Goal: Information Seeking & Learning: Learn about a topic

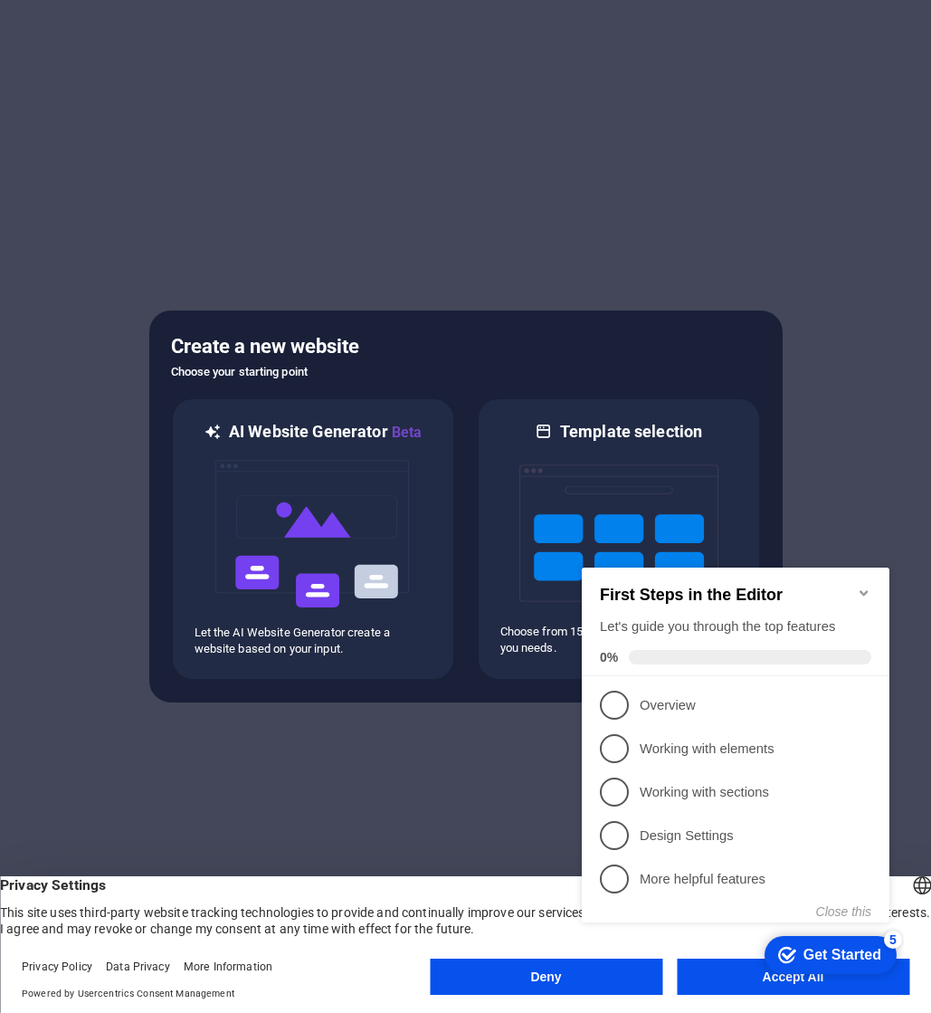
click at [864, 592] on icon "Minimize checklist" at bounding box center [864, 593] width 14 height 14
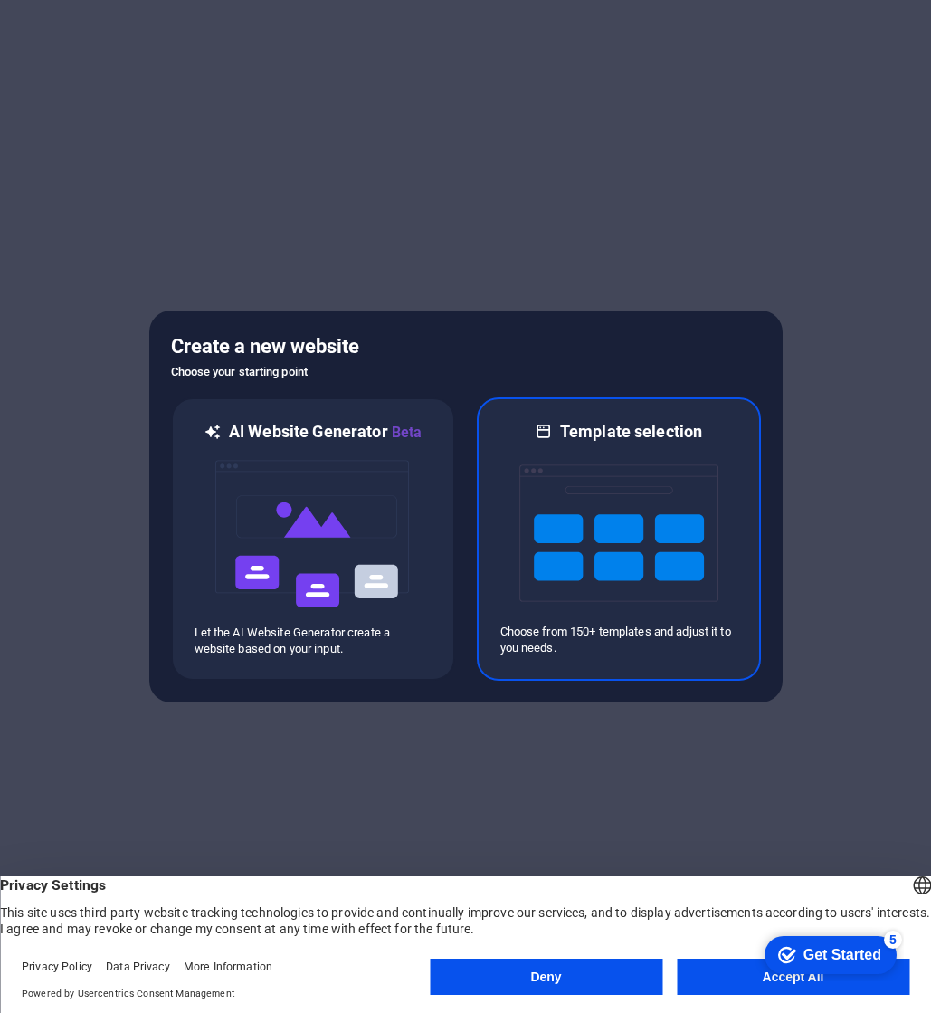
click at [510, 460] on div at bounding box center [619, 533] width 237 height 181
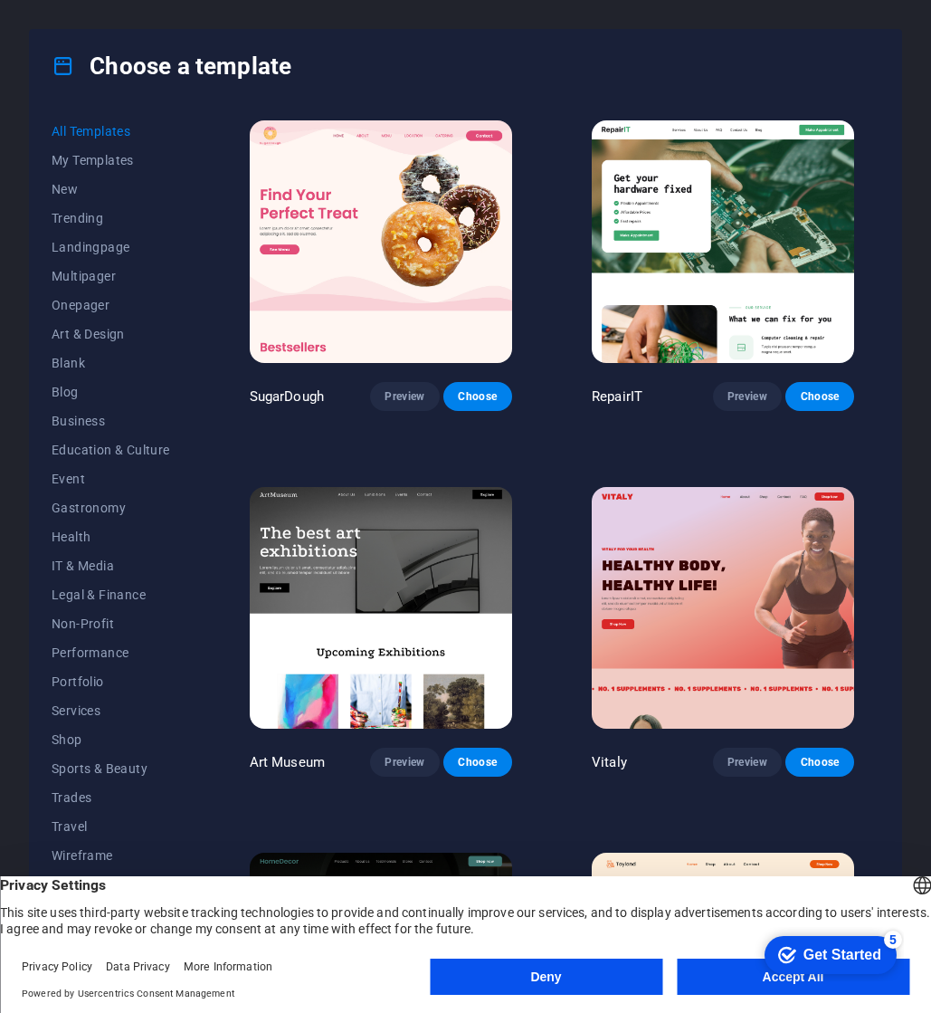
click at [724, 980] on button "Accept All" at bounding box center [793, 977] width 233 height 36
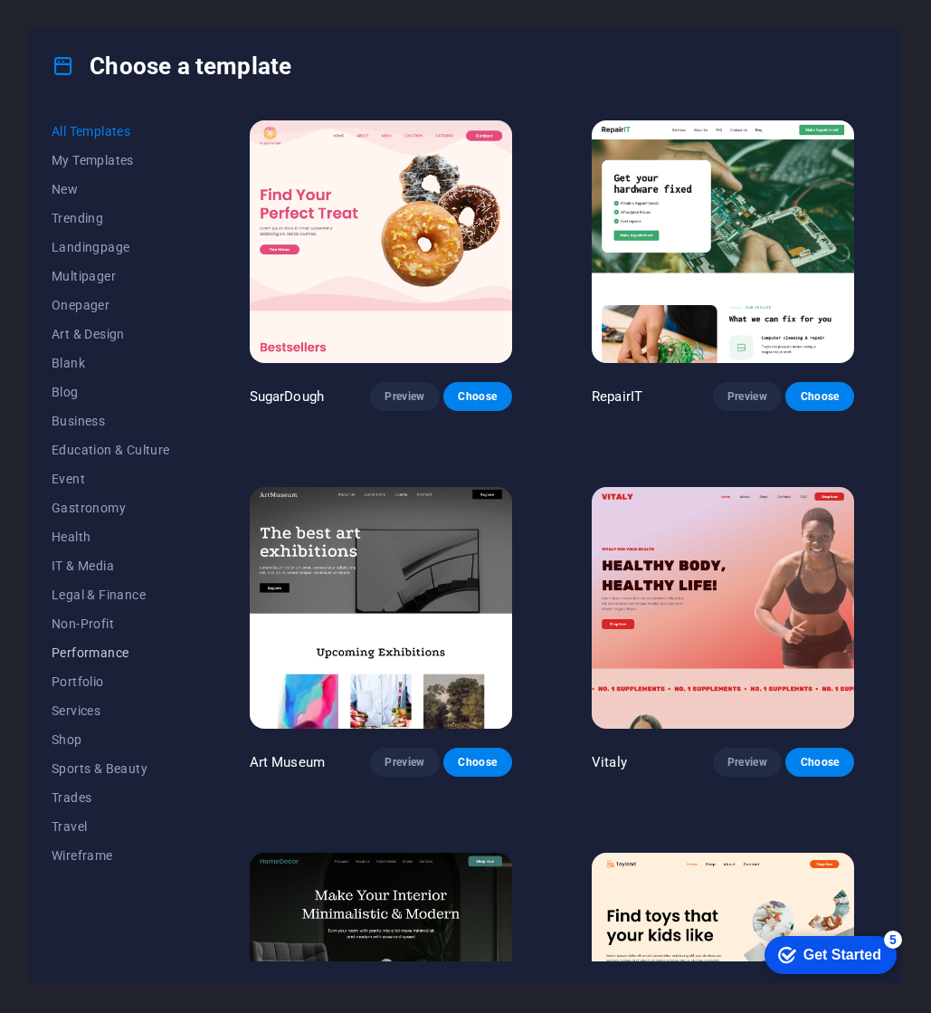
click at [88, 654] on span "Performance" at bounding box center [111, 652] width 119 height 14
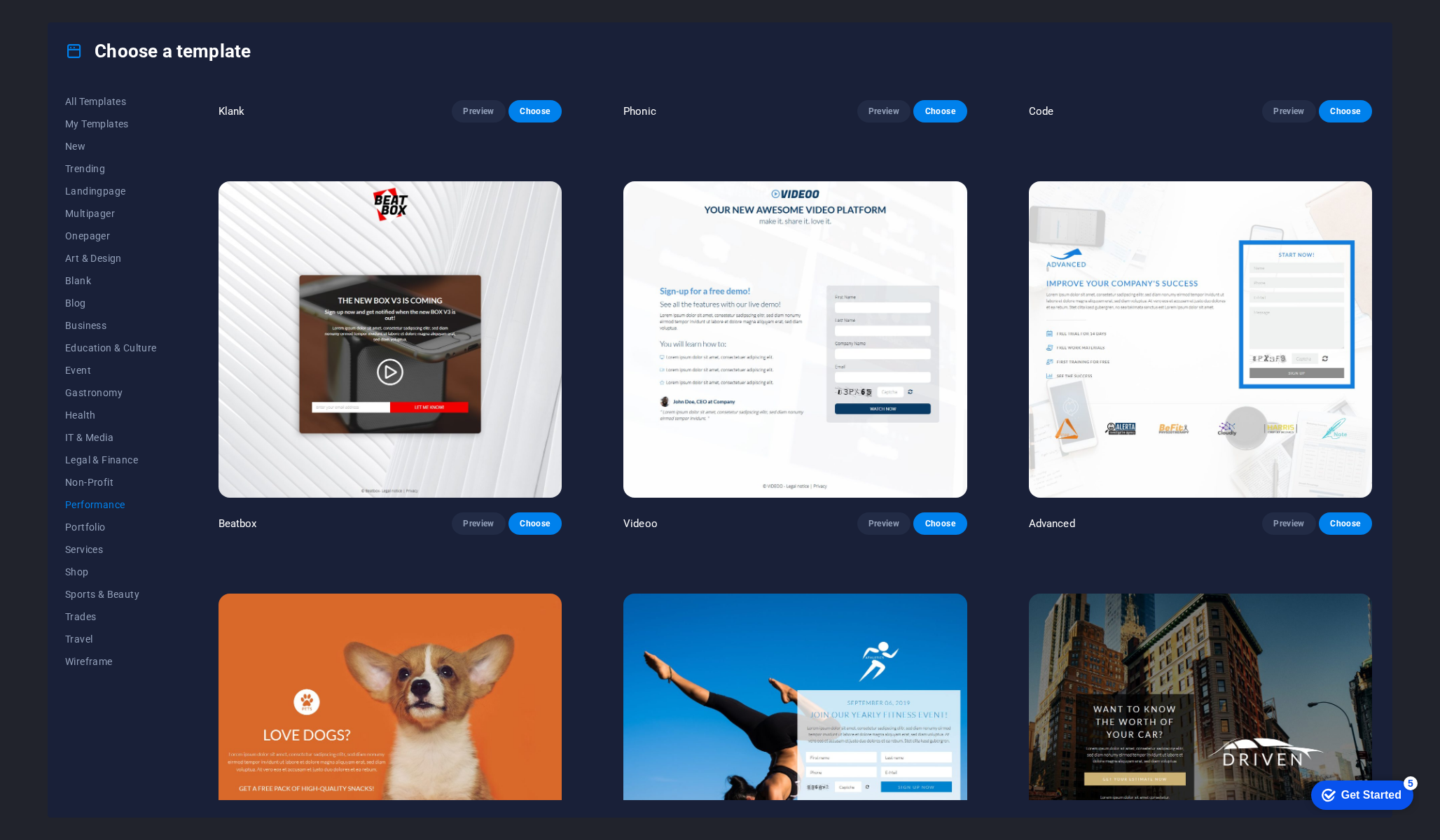
scroll to position [314, 0]
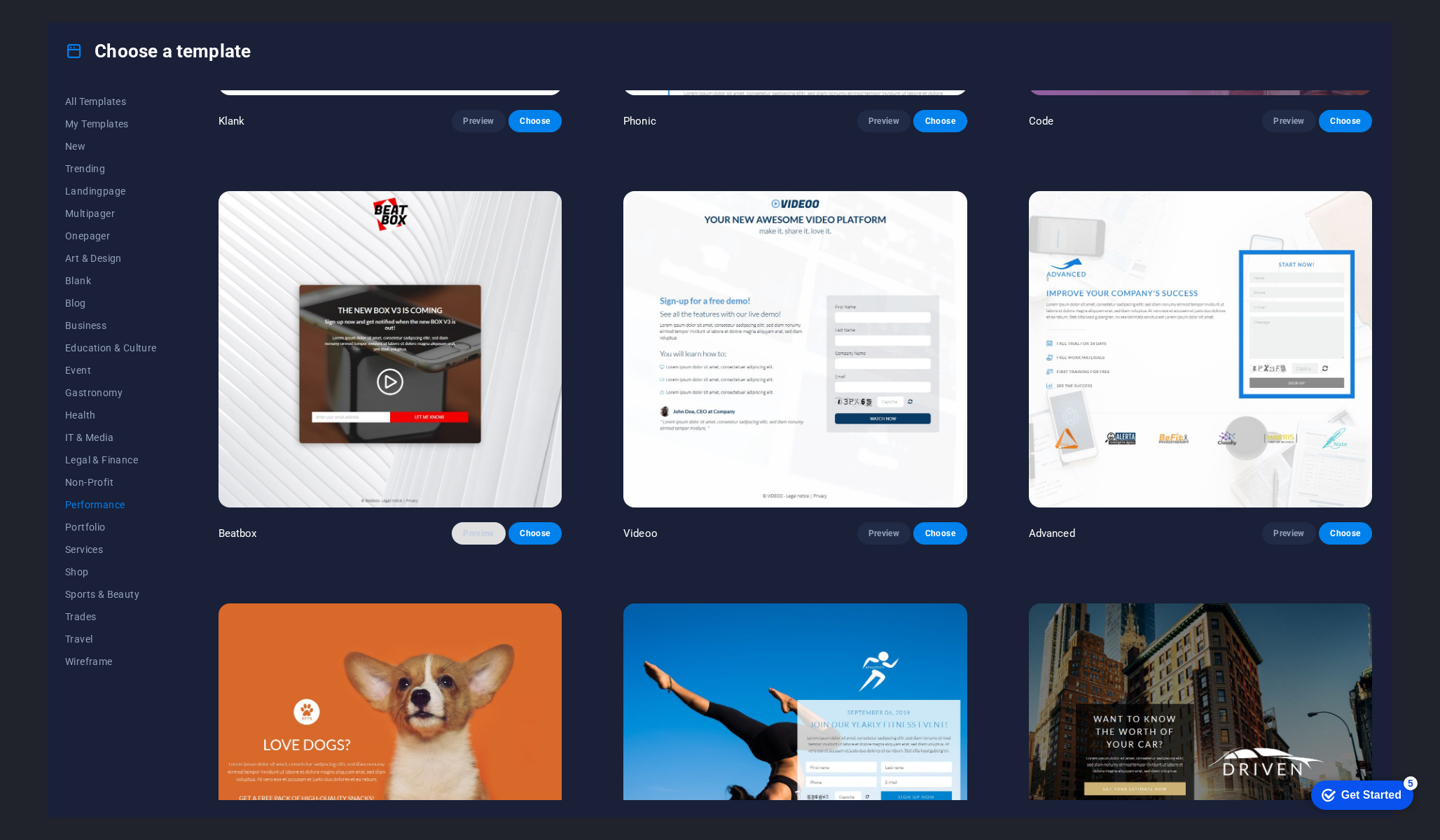
click at [476, 528] on span "Preview" at bounding box center [478, 533] width 31 height 11
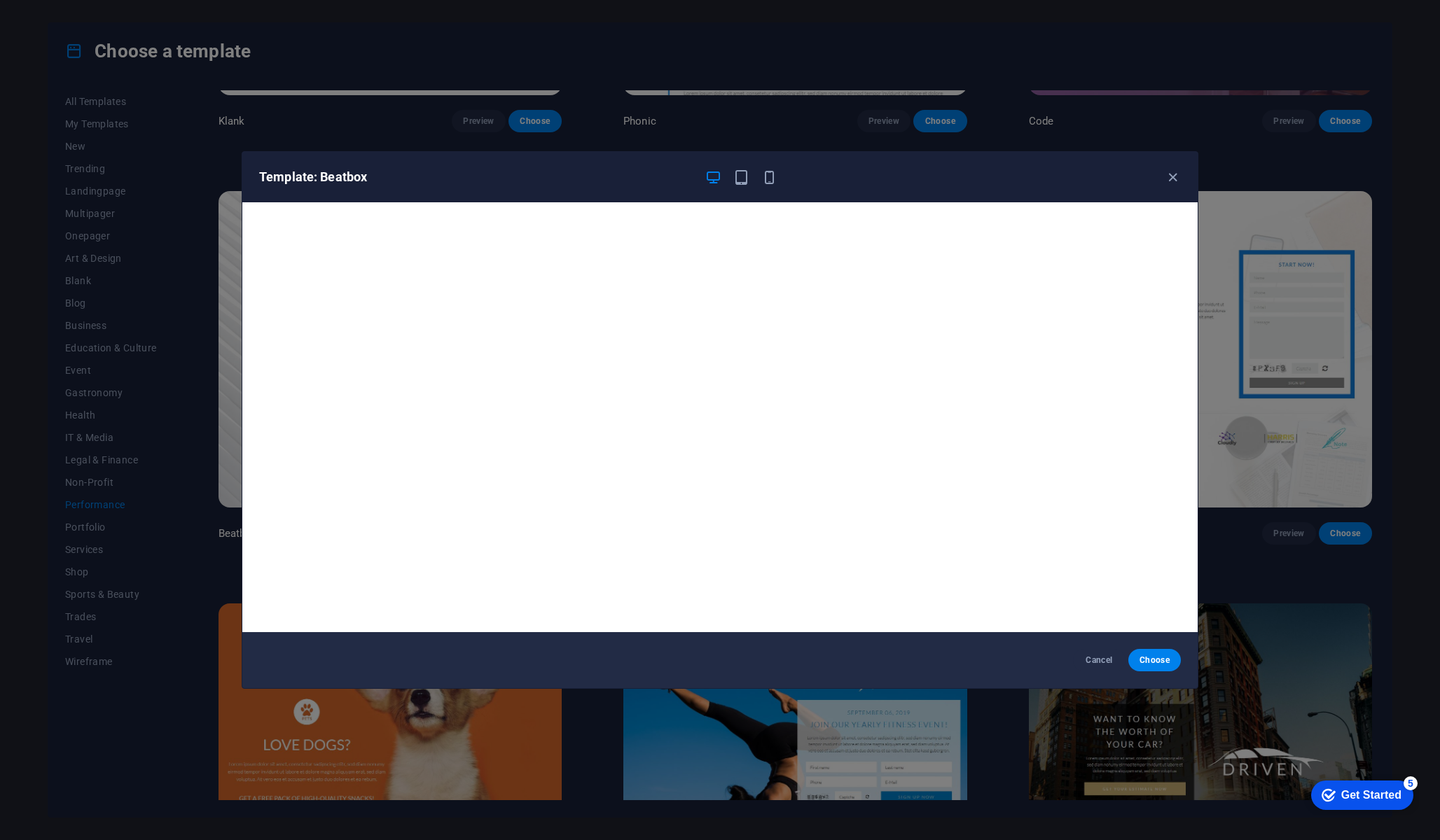
scroll to position [0, 0]
click at [720, 664] on span "Cancel" at bounding box center [1099, 660] width 30 height 11
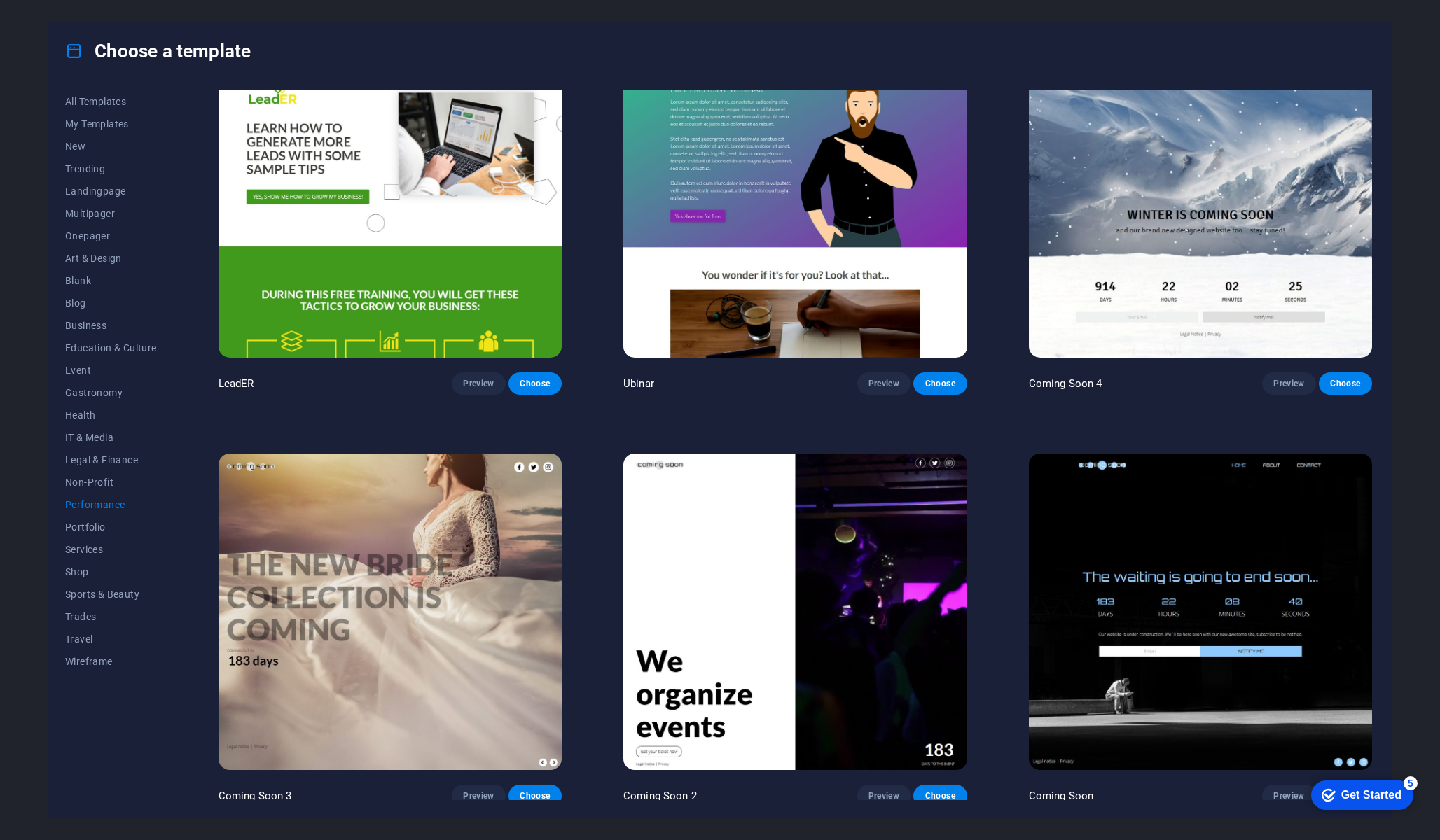
scroll to position [1700, 0]
click at [483, 783] on span "Preview" at bounding box center [478, 797] width 31 height 11
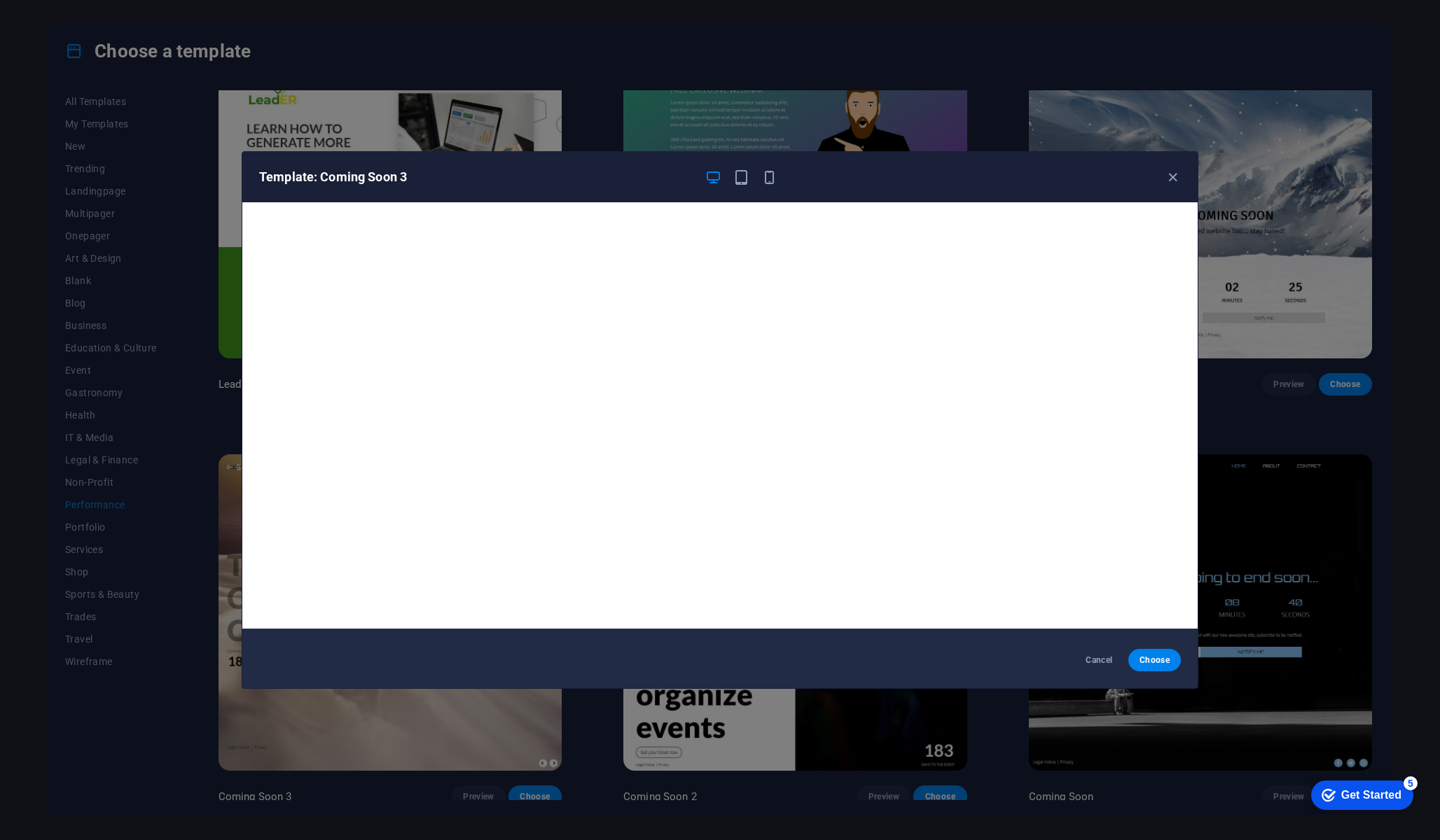
scroll to position [4, 0]
click at [720, 661] on span "Cancel" at bounding box center [1099, 660] width 30 height 11
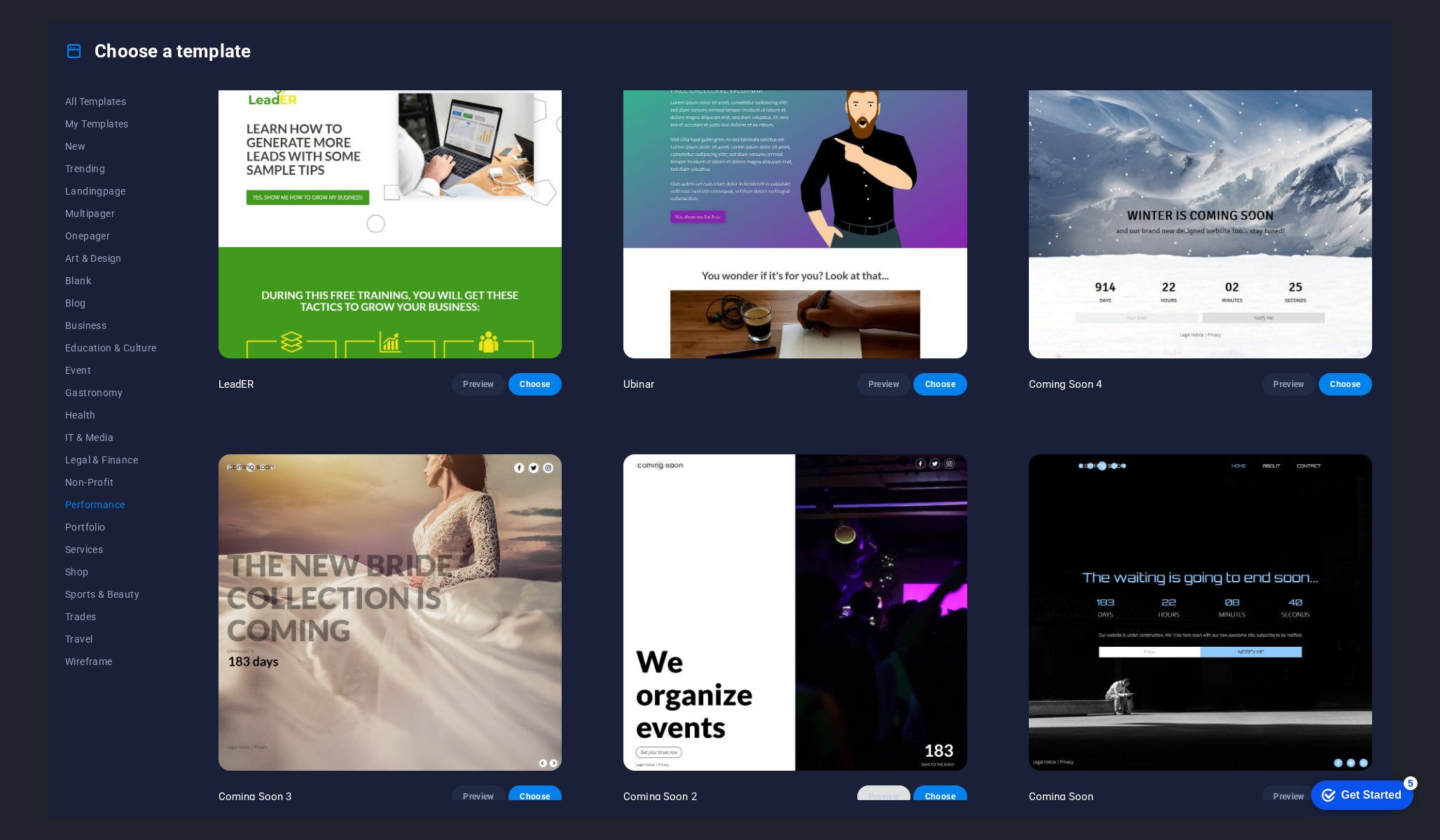
click at [720, 783] on button "Preview" at bounding box center [884, 797] width 53 height 22
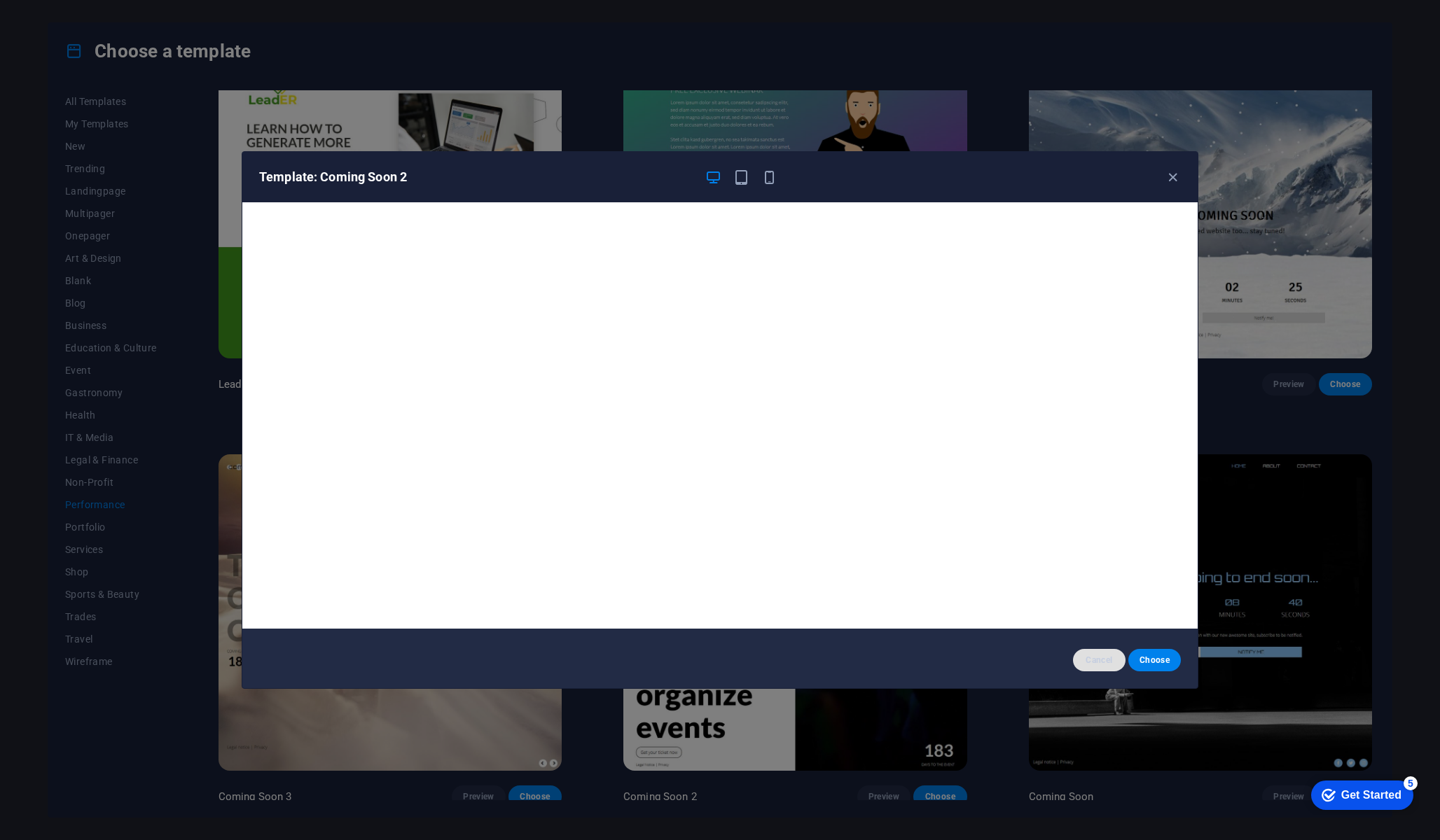
click at [720, 667] on button "Cancel" at bounding box center [1100, 660] width 53 height 22
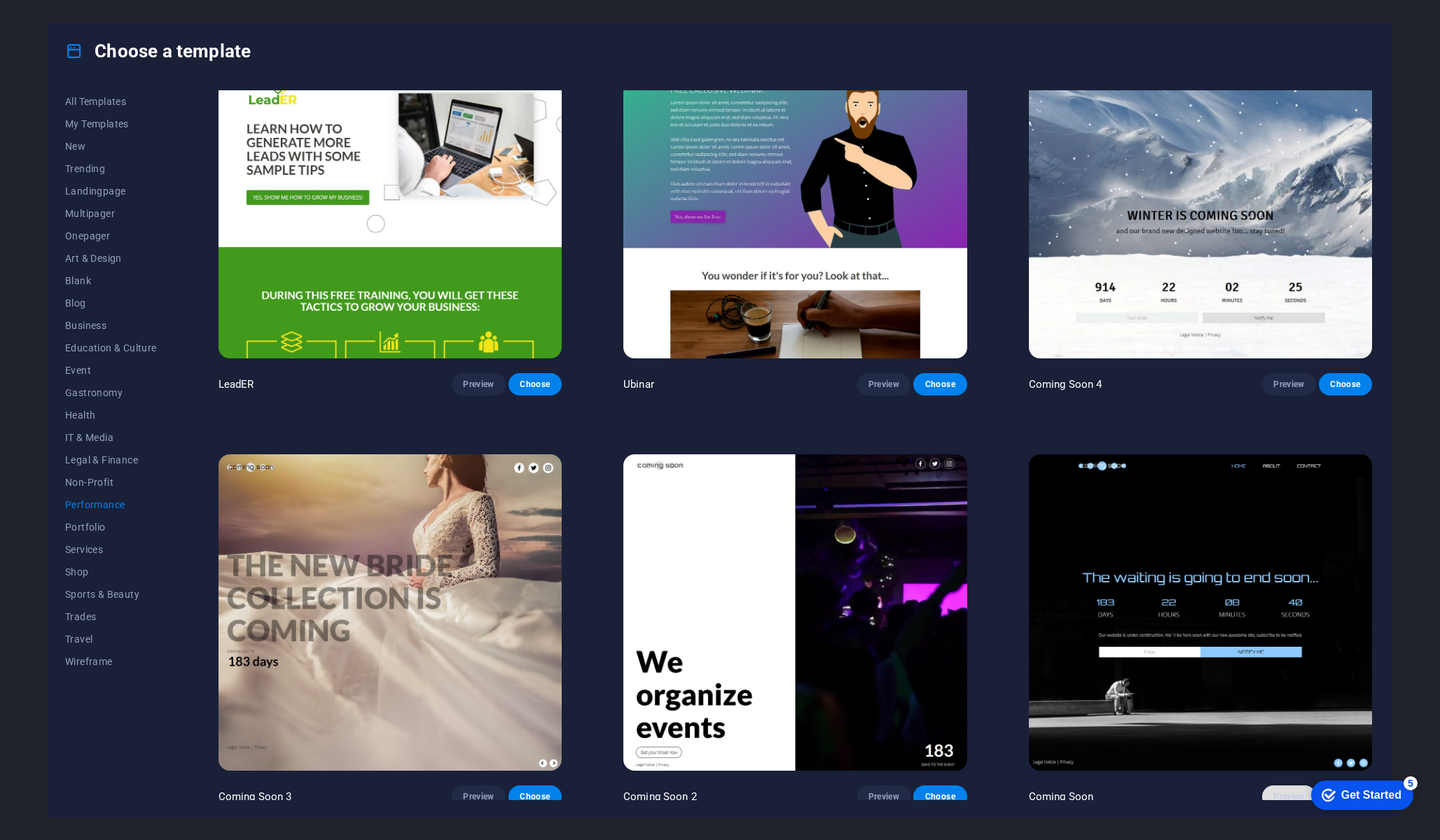
click at [720, 783] on span "Preview" at bounding box center [1289, 797] width 31 height 11
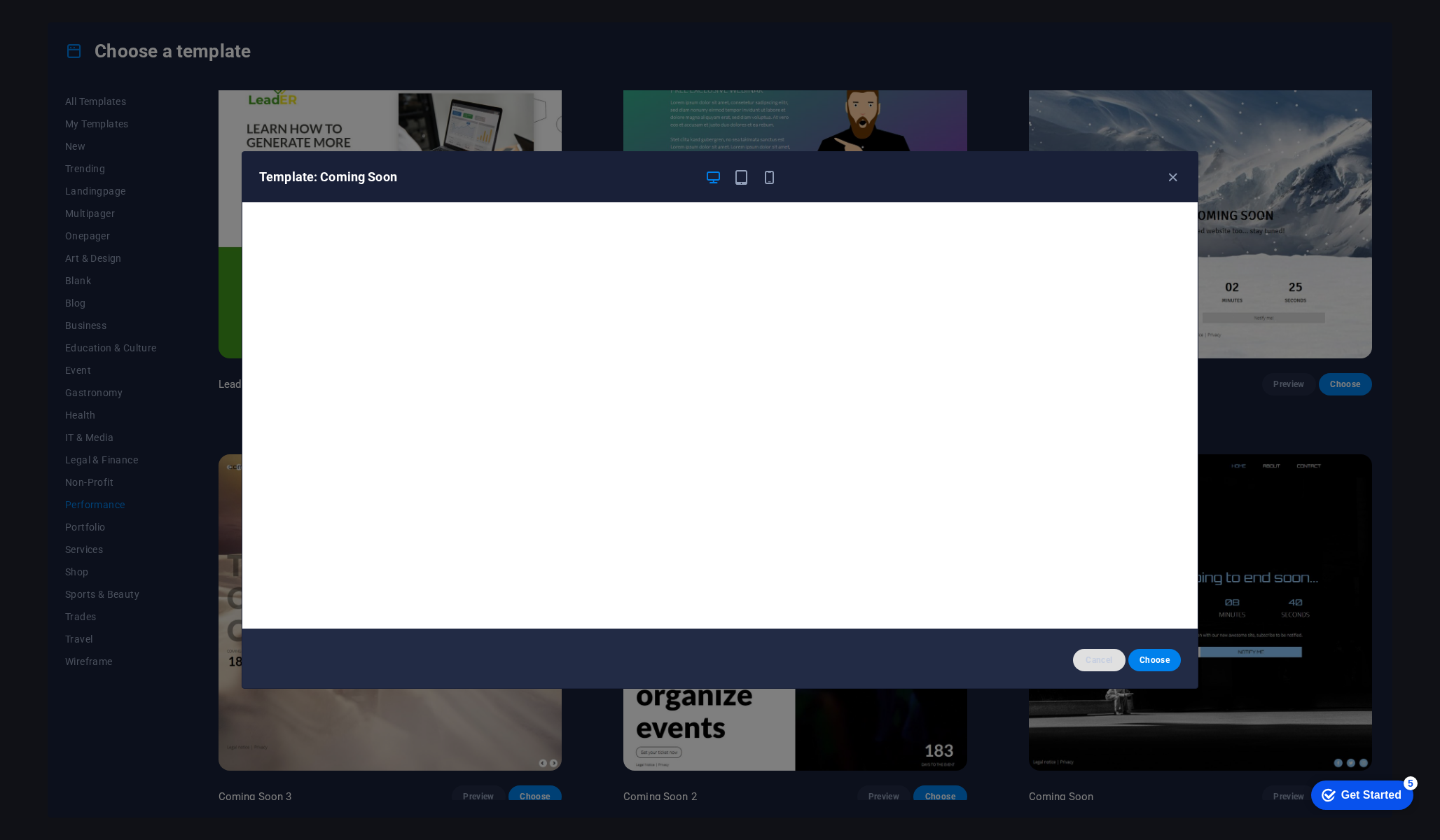
click at [720, 665] on span "Cancel" at bounding box center [1099, 660] width 30 height 11
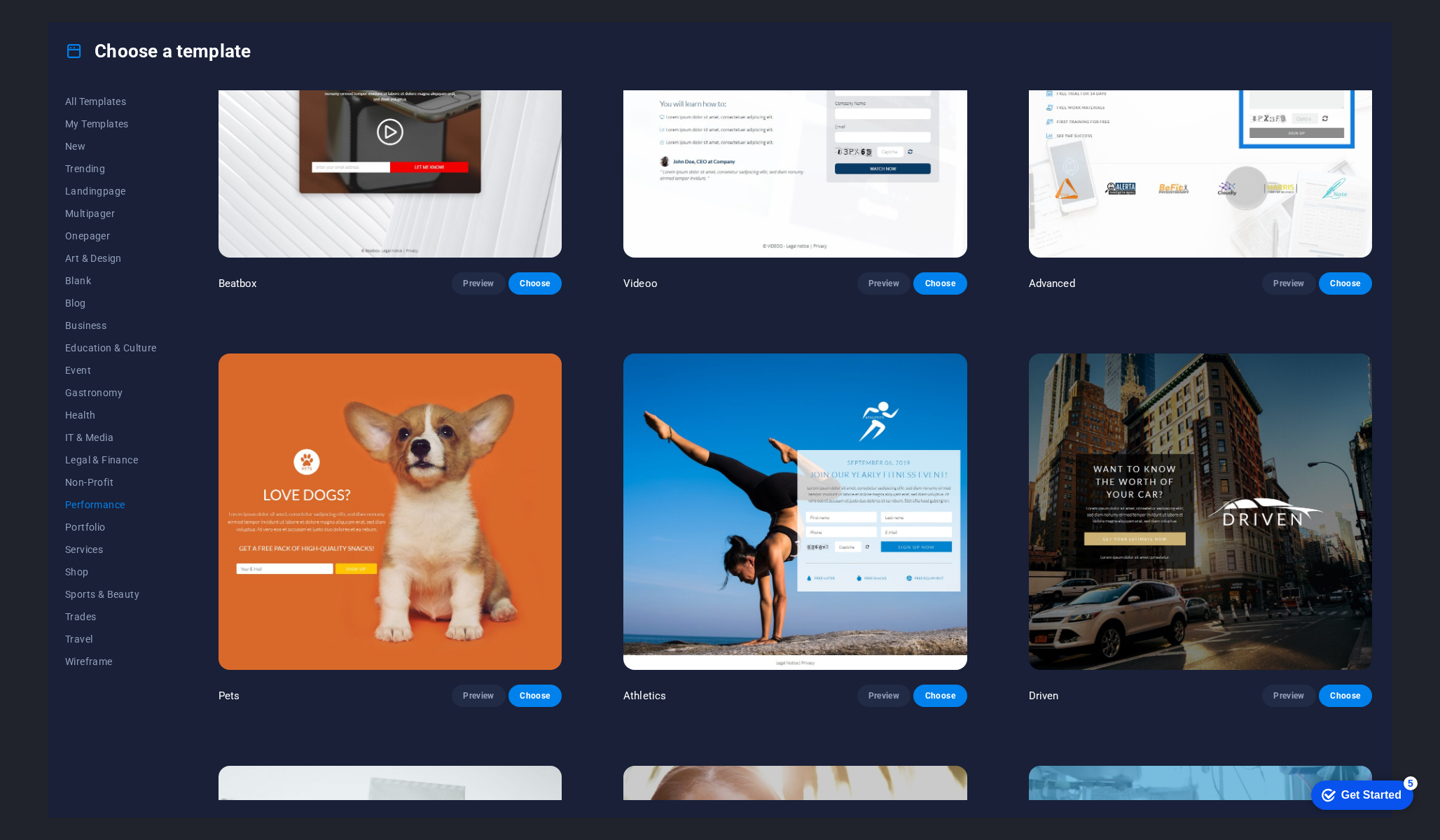
scroll to position [550, 0]
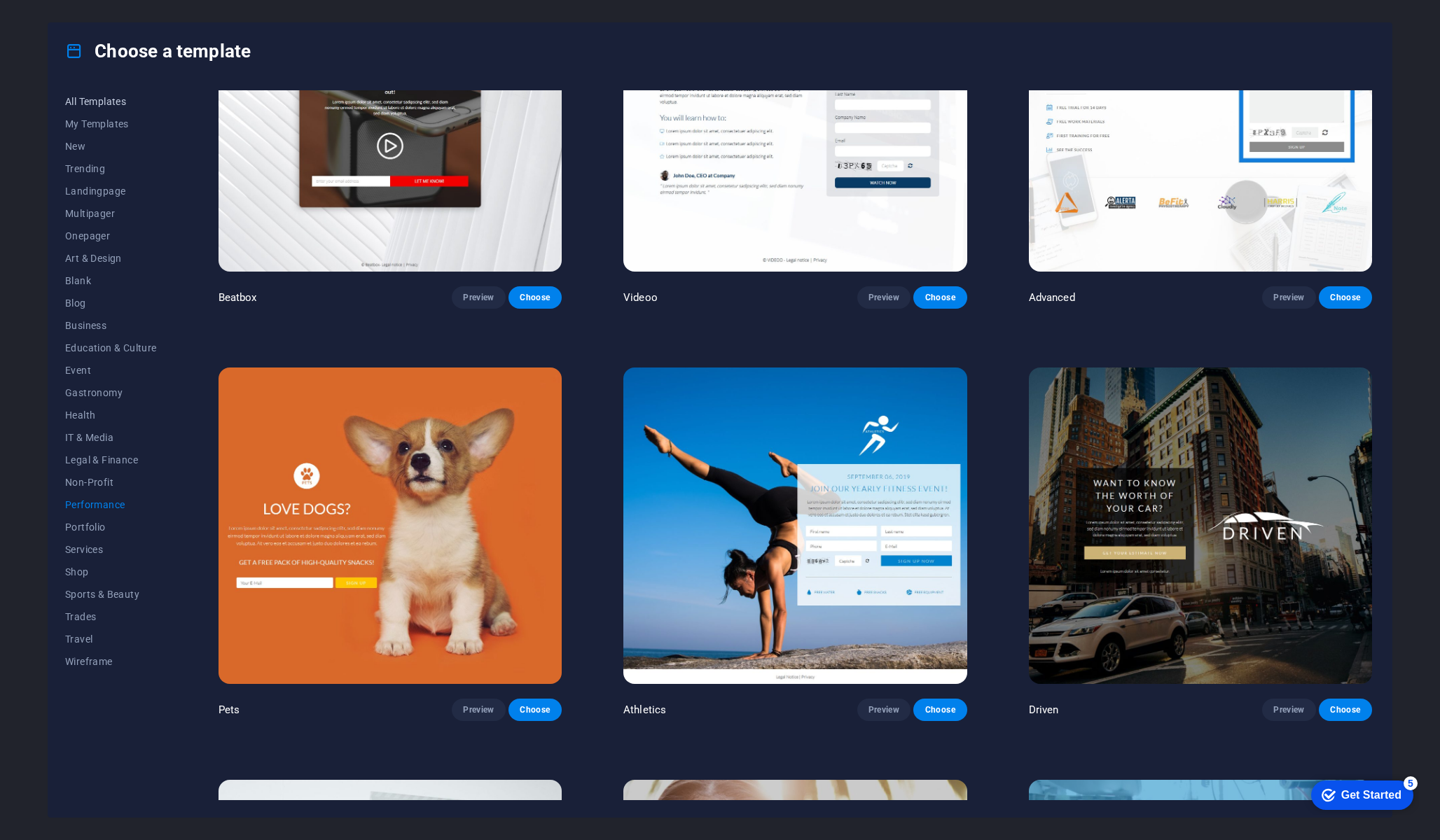
click at [108, 104] on span "All Templates" at bounding box center [111, 101] width 92 height 11
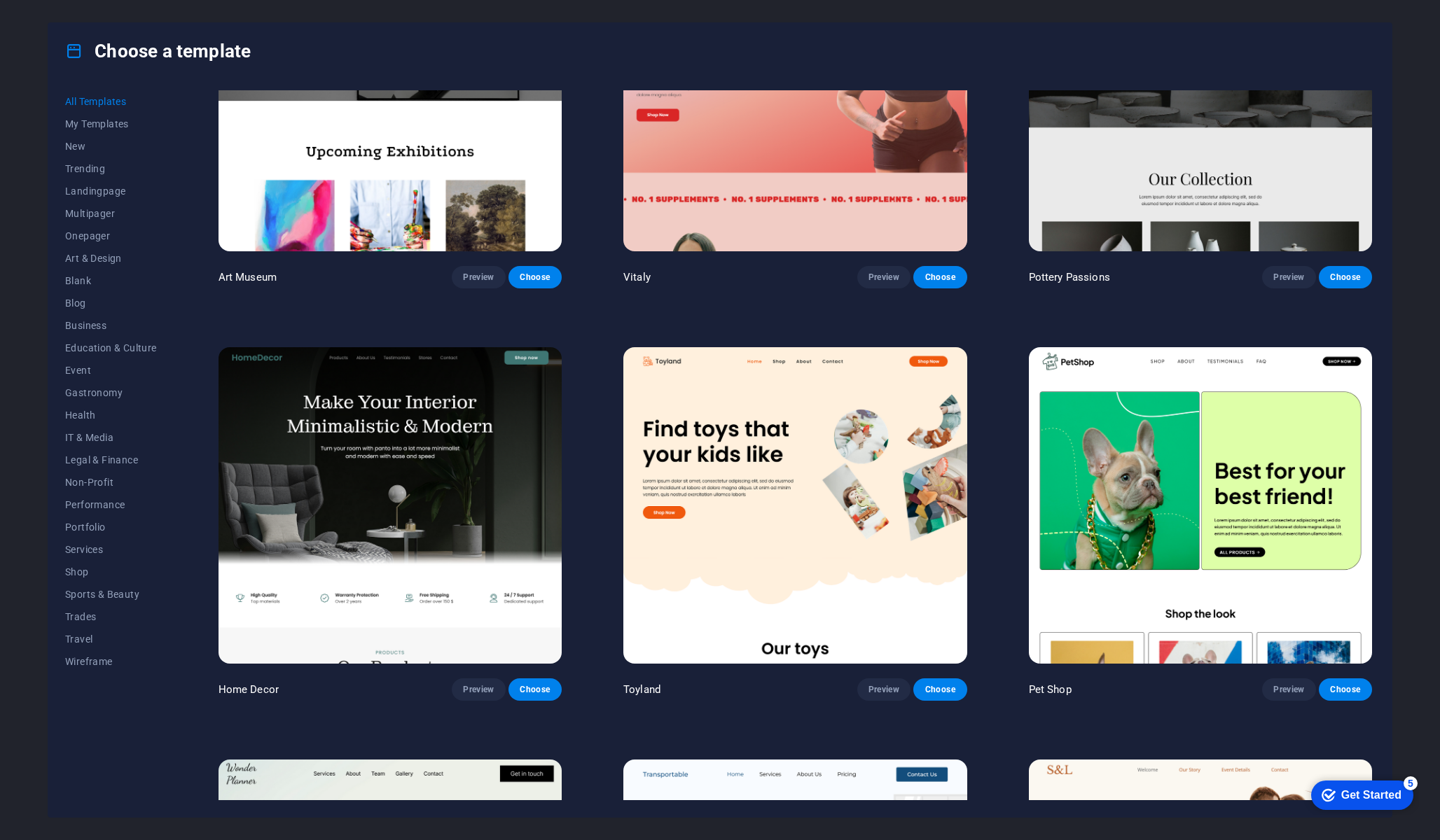
scroll to position [554, 0]
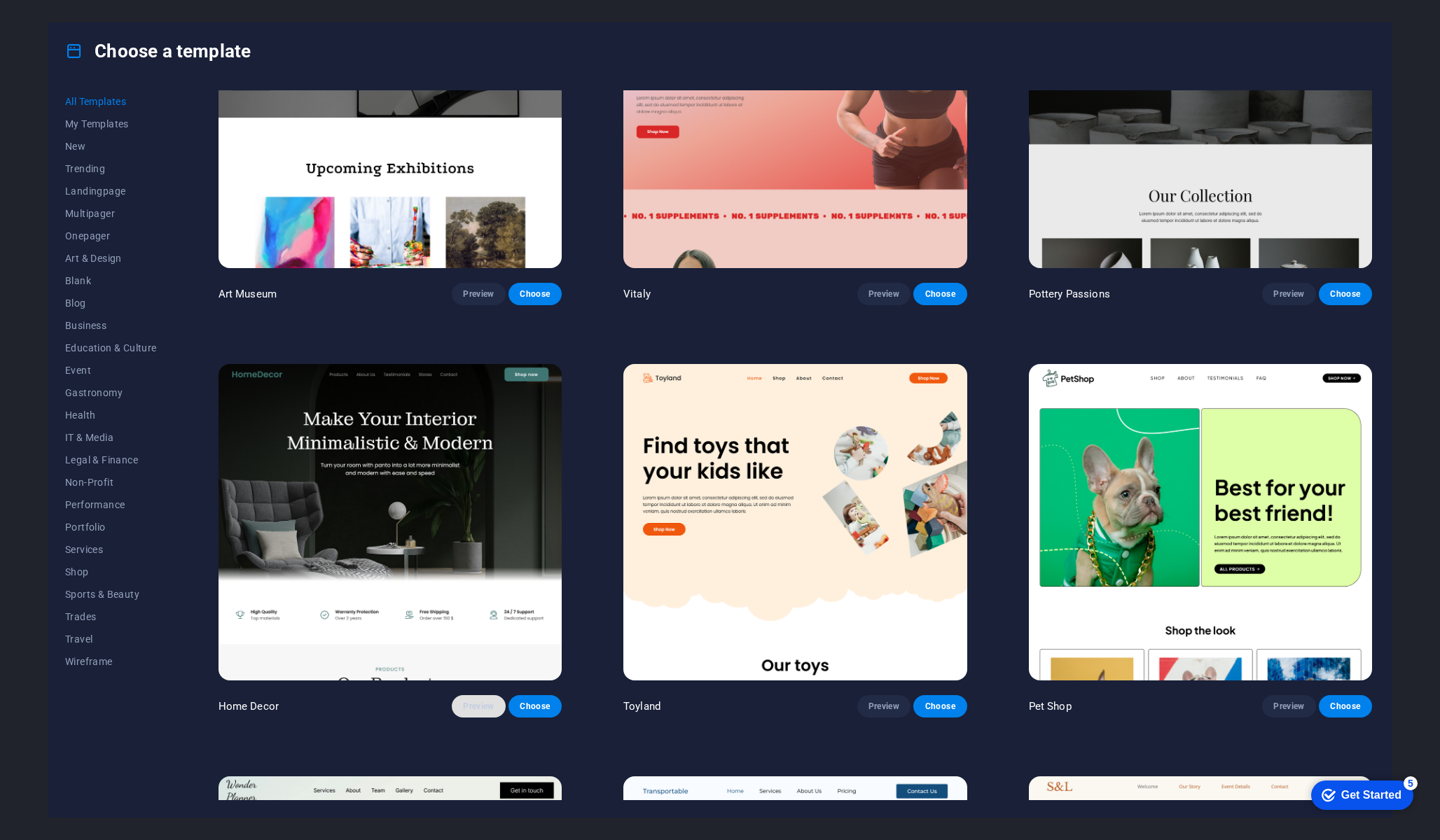
click at [487, 707] on span "Preview" at bounding box center [478, 706] width 31 height 11
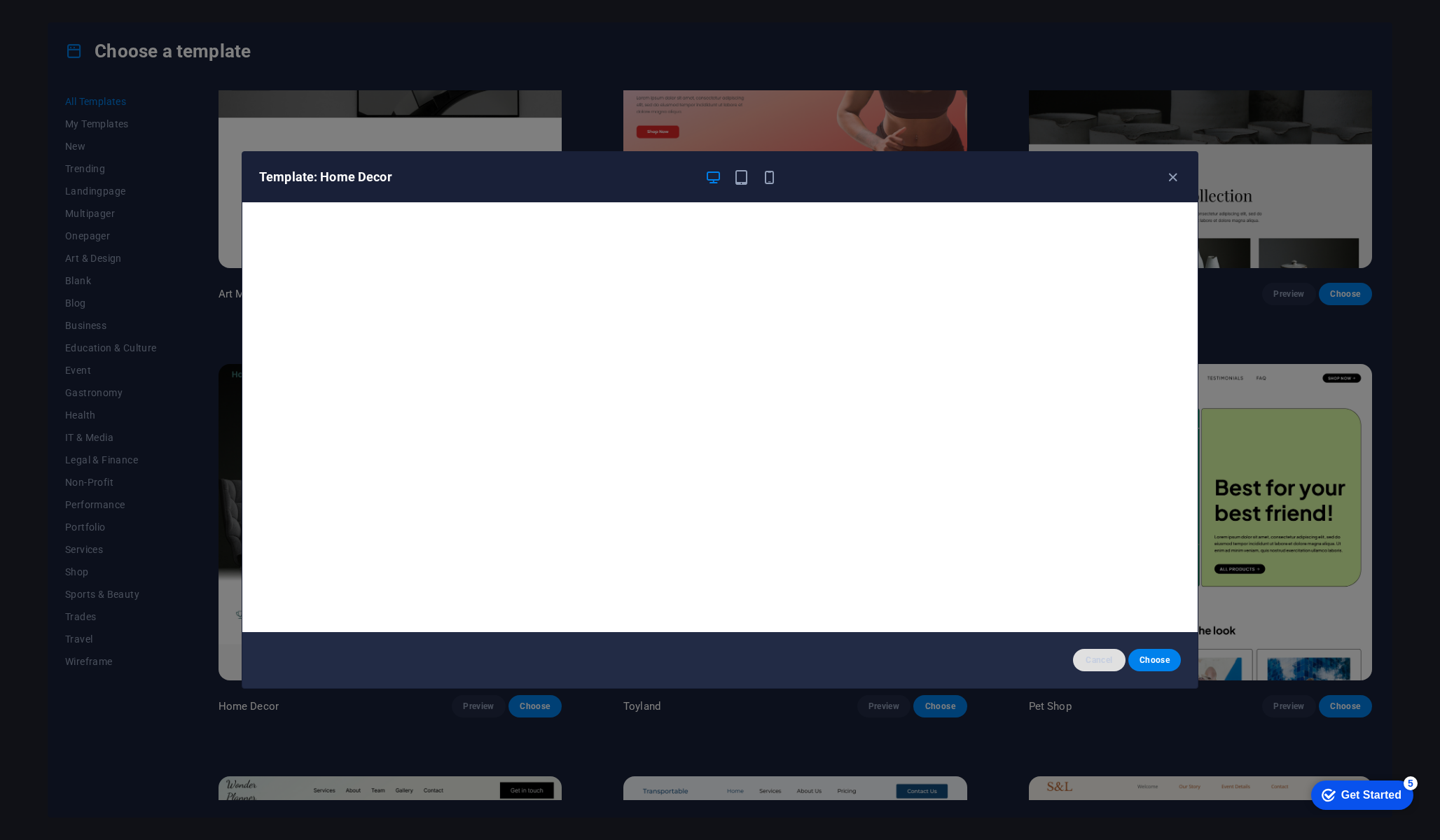
click at [720, 665] on span "Cancel" at bounding box center [1099, 660] width 30 height 11
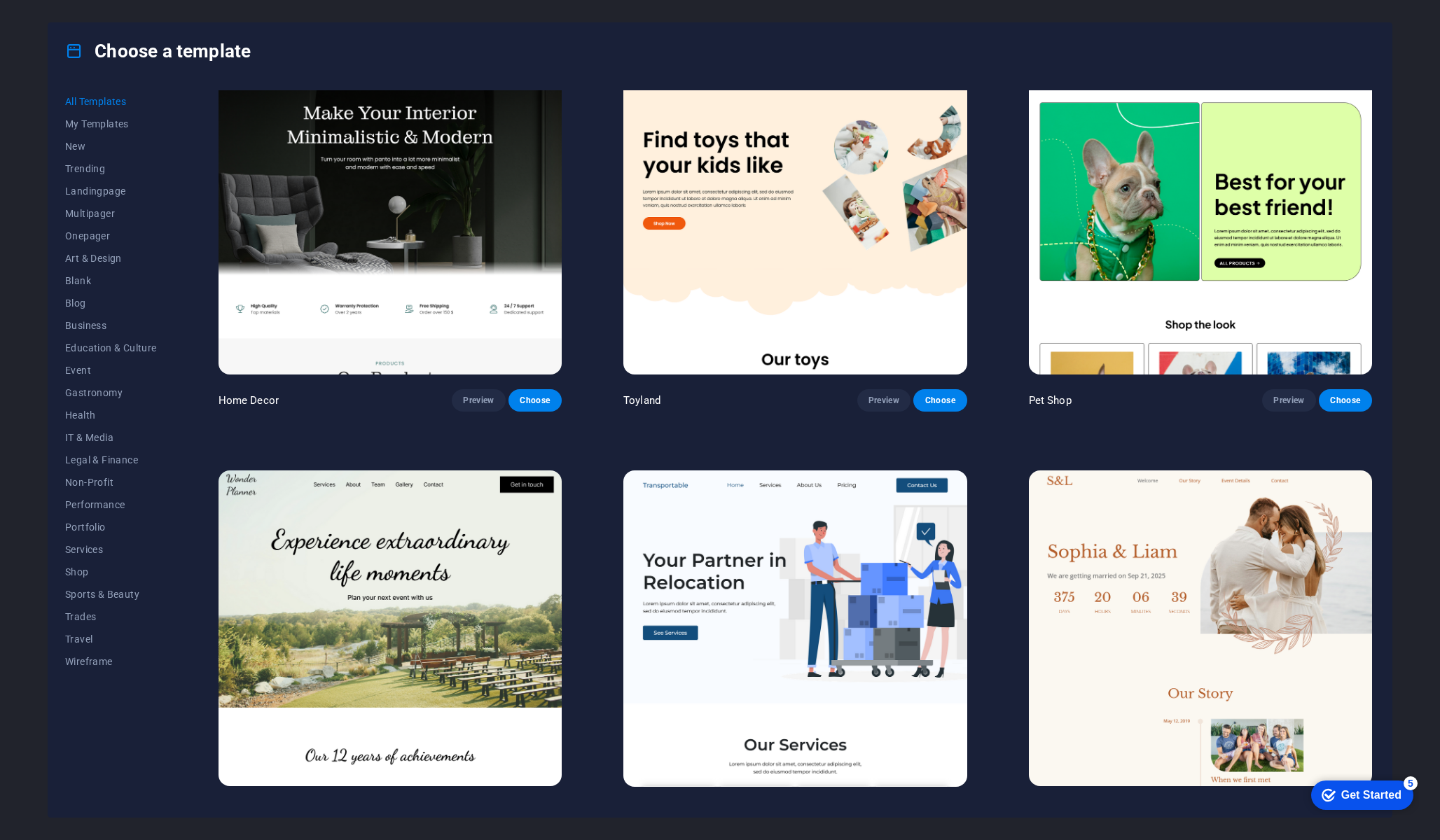
scroll to position [875, 0]
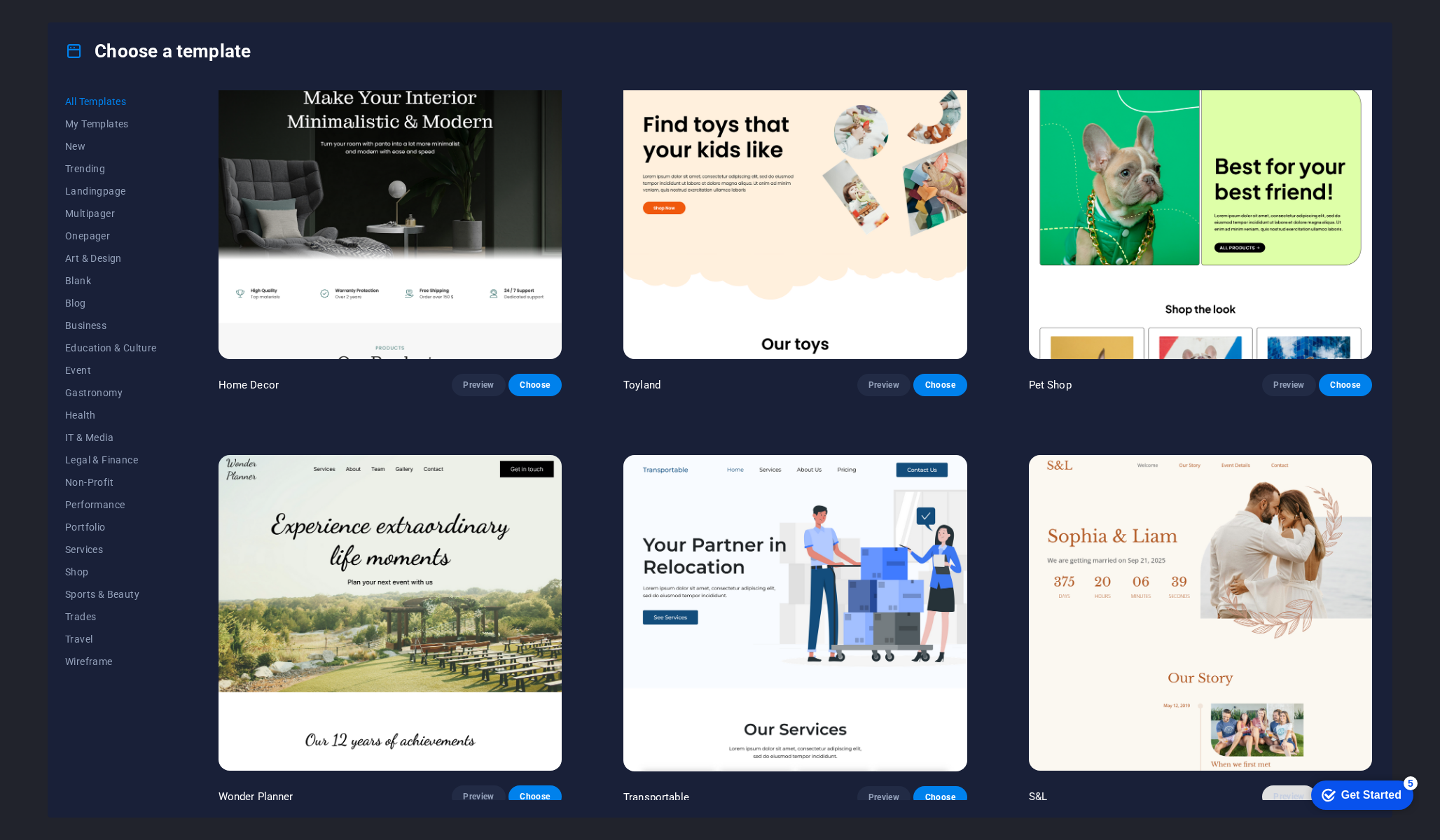
click at [720, 783] on span "Preview" at bounding box center [1289, 797] width 31 height 11
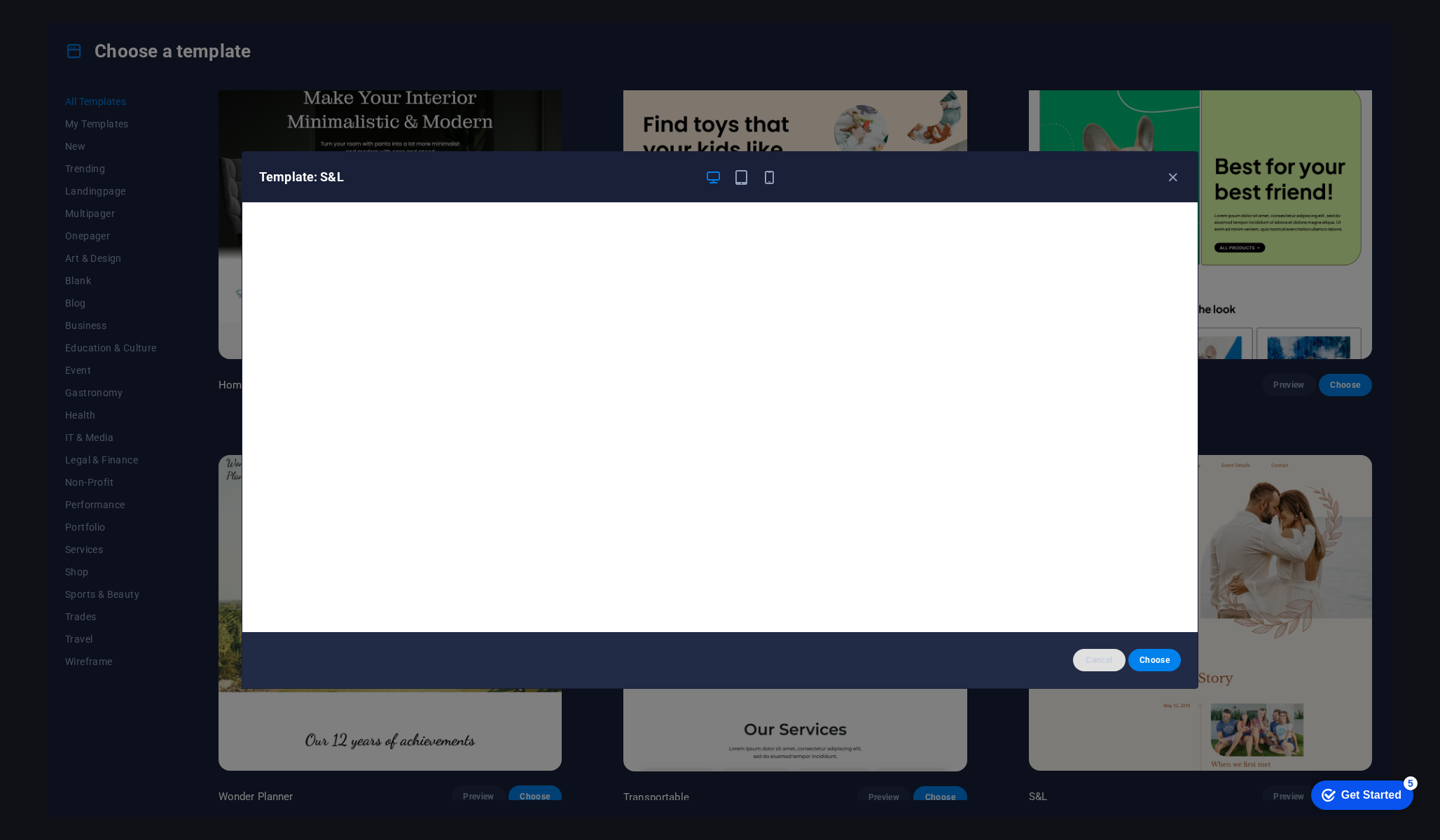
click at [720, 661] on span "Cancel" at bounding box center [1099, 660] width 30 height 11
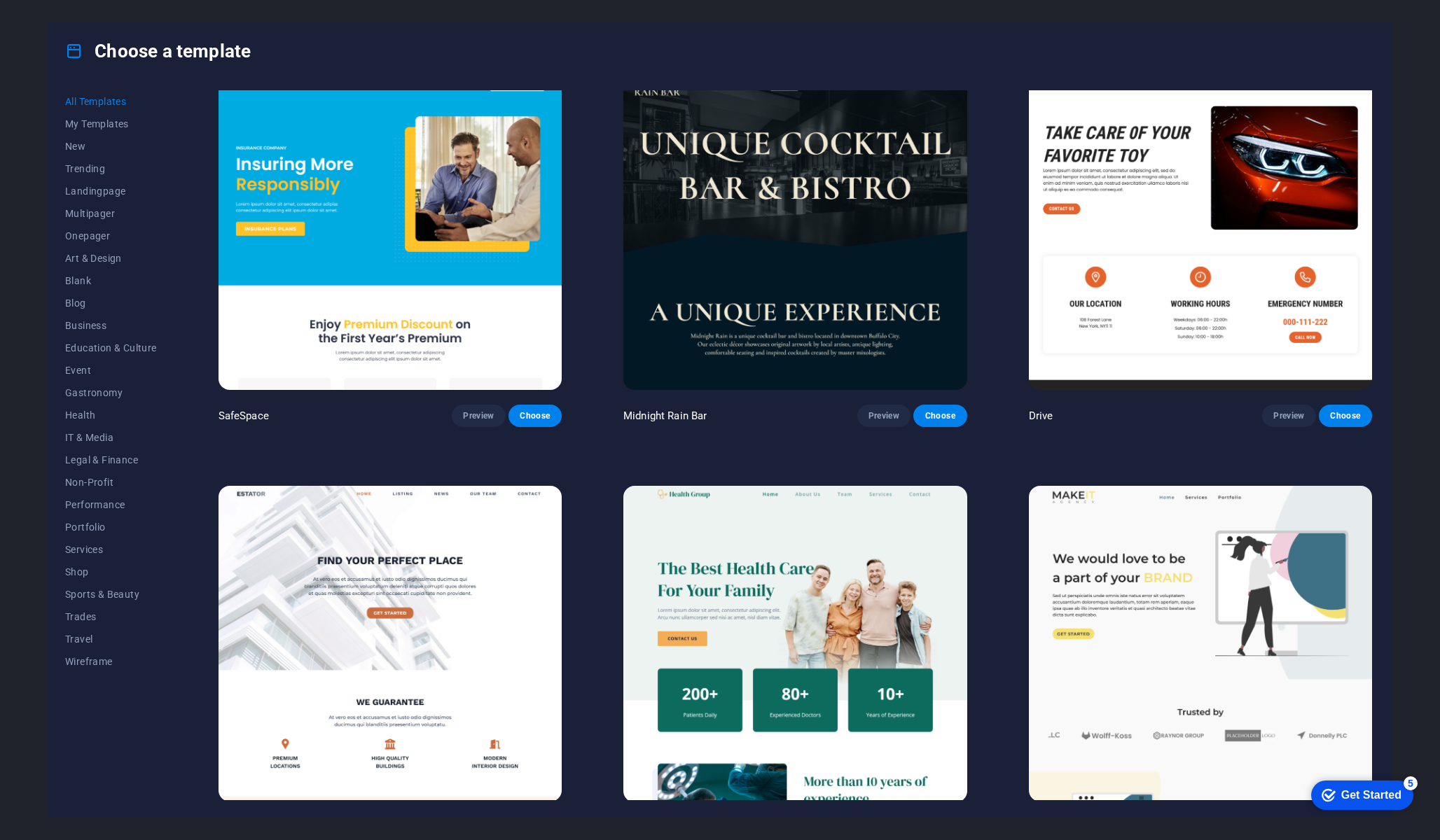
scroll to position [4080, 0]
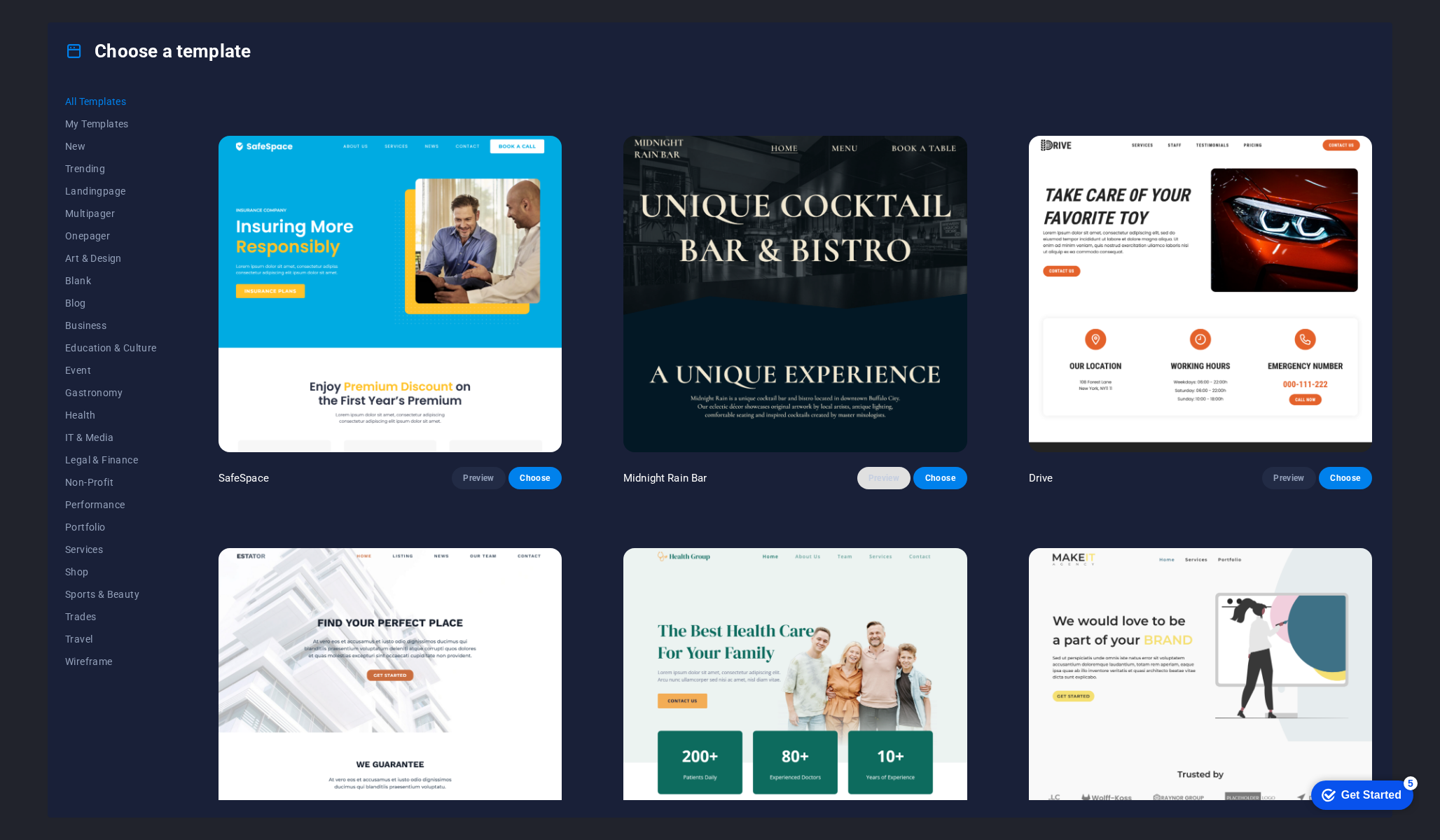
click at [720, 467] on button "Preview" at bounding box center [884, 478] width 53 height 22
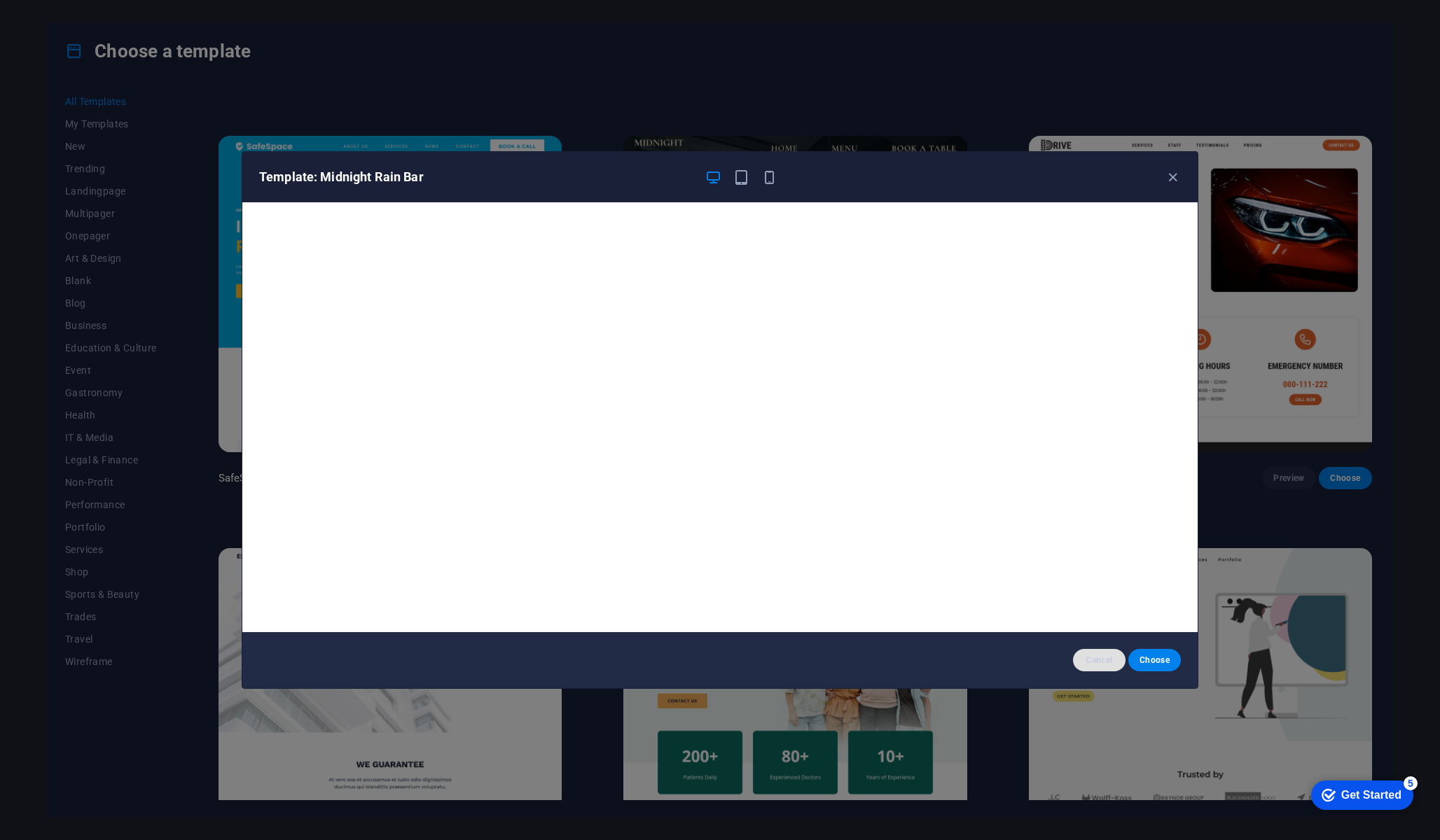
click at [720, 666] on button "Cancel" at bounding box center [1100, 660] width 53 height 22
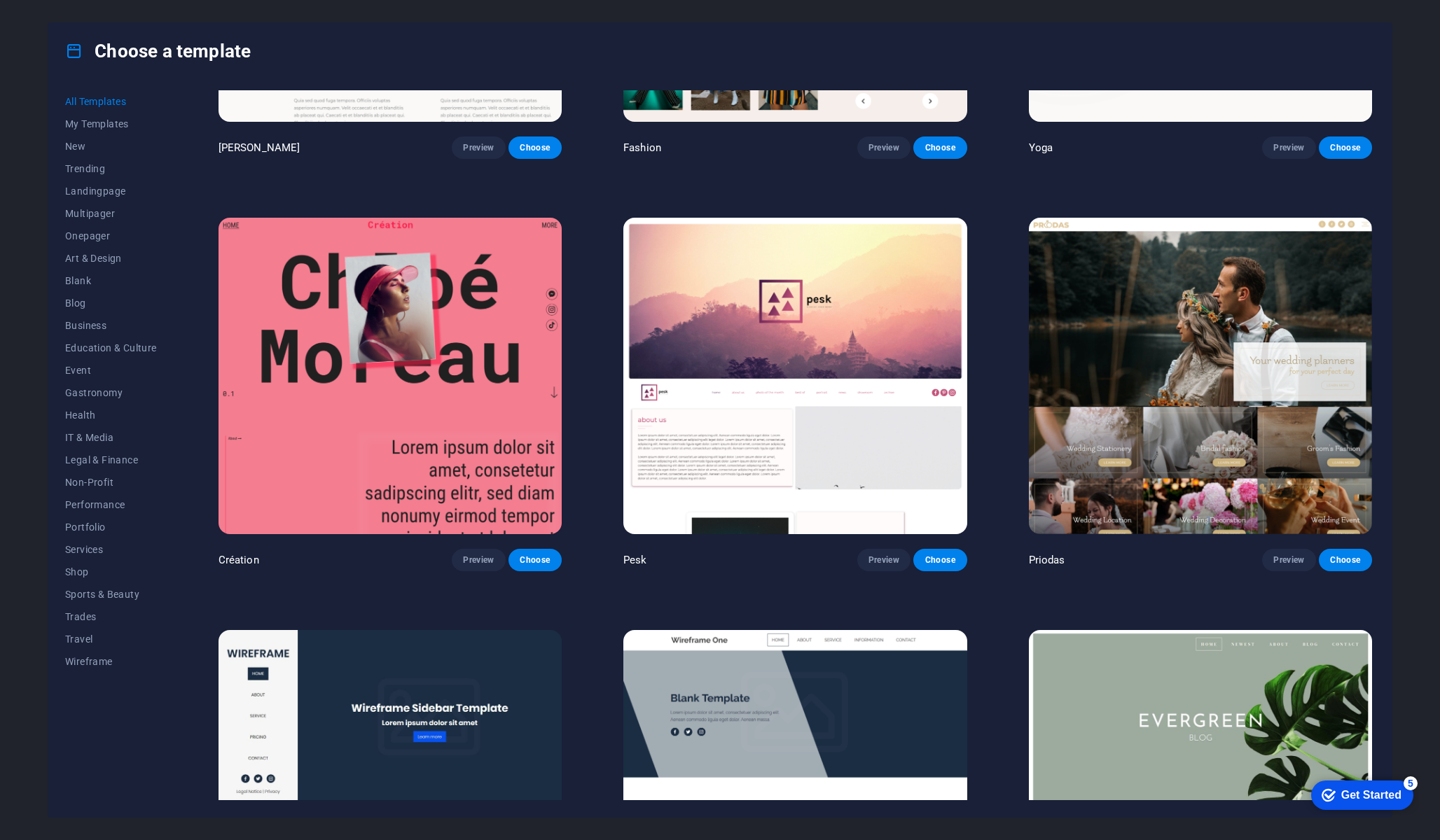
scroll to position [7326, 0]
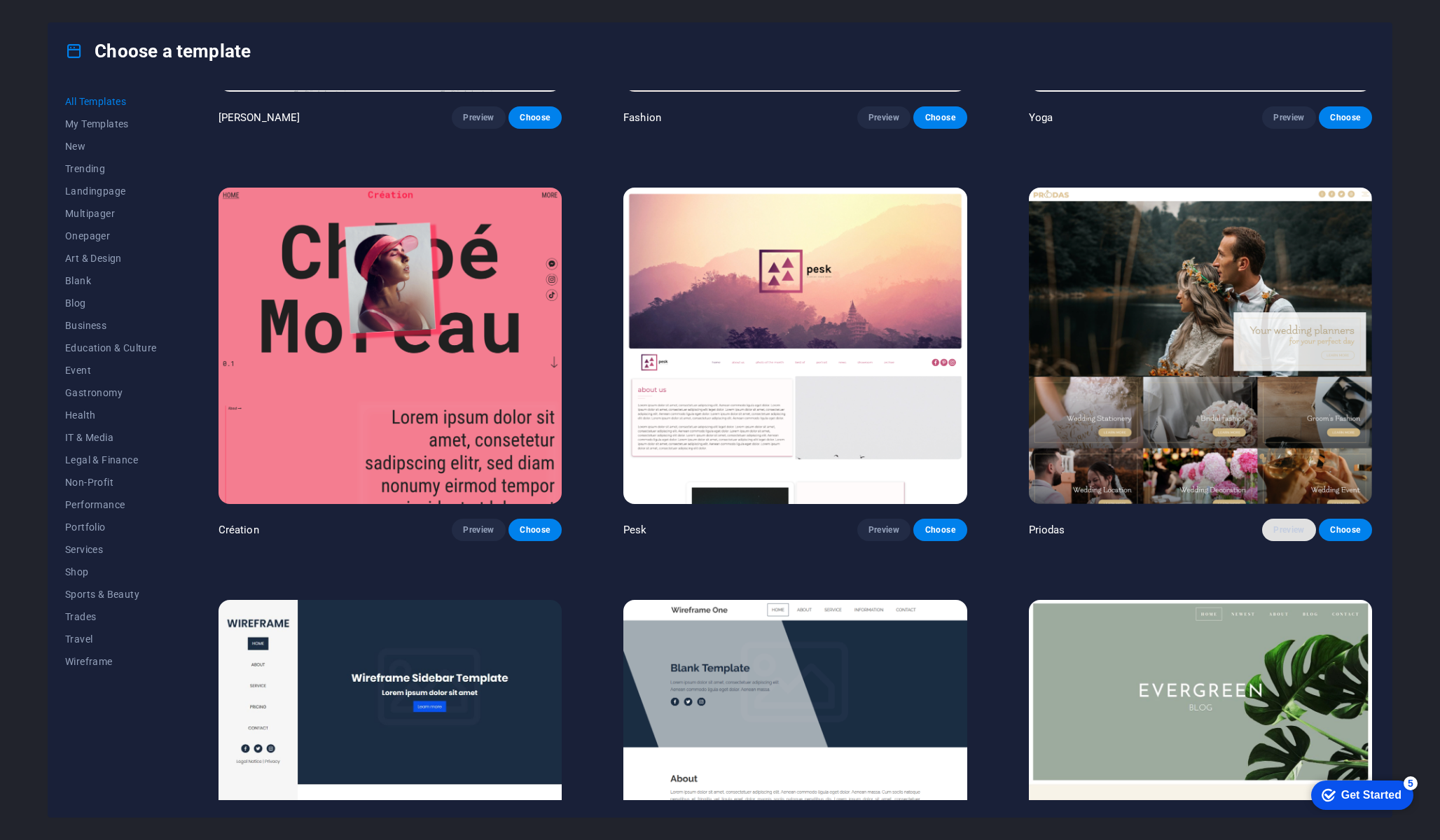
click at [720, 524] on span "Preview" at bounding box center [1289, 530] width 31 height 11
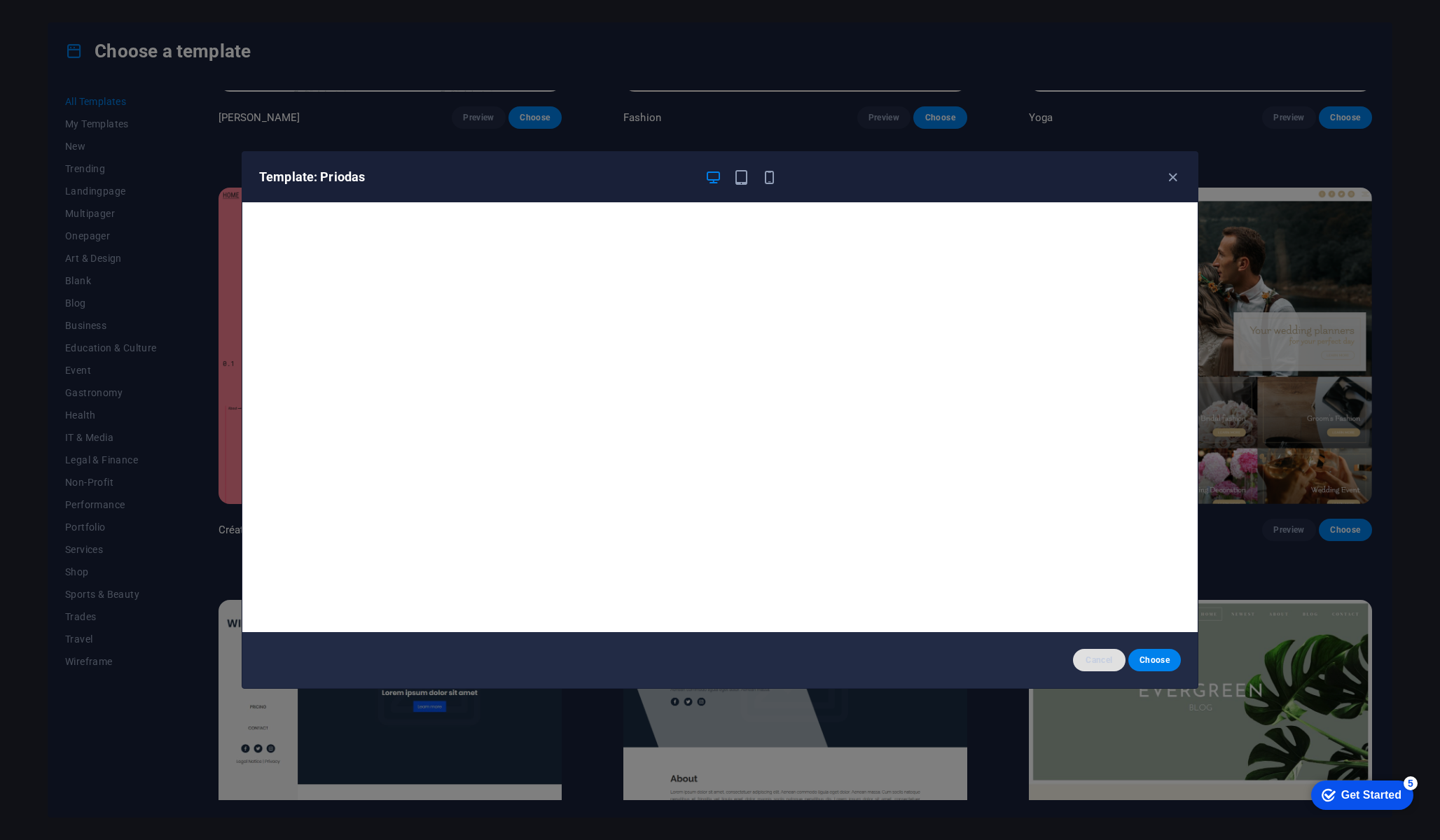
click at [720, 668] on button "Cancel" at bounding box center [1100, 660] width 53 height 22
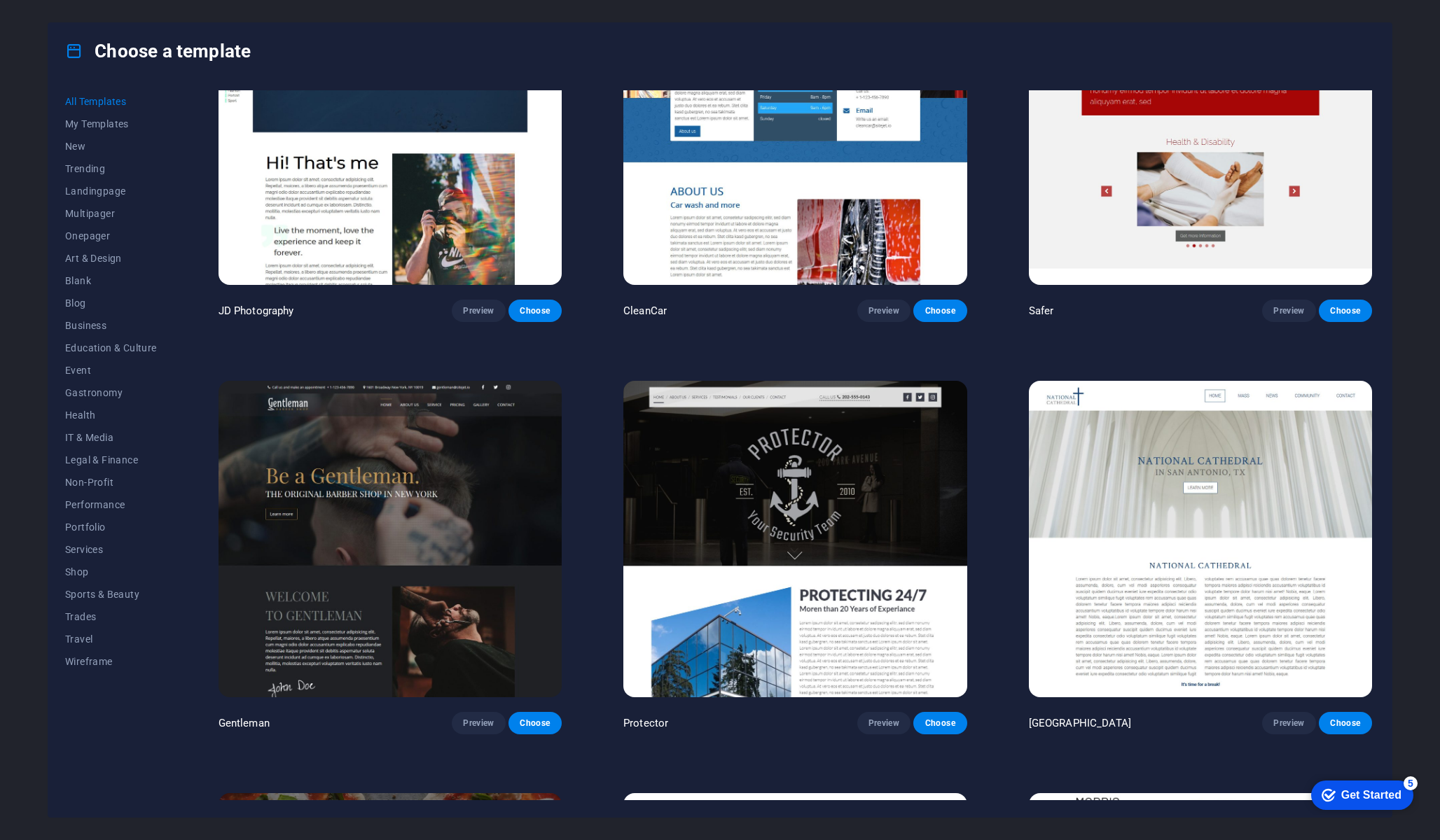
scroll to position [8784, 0]
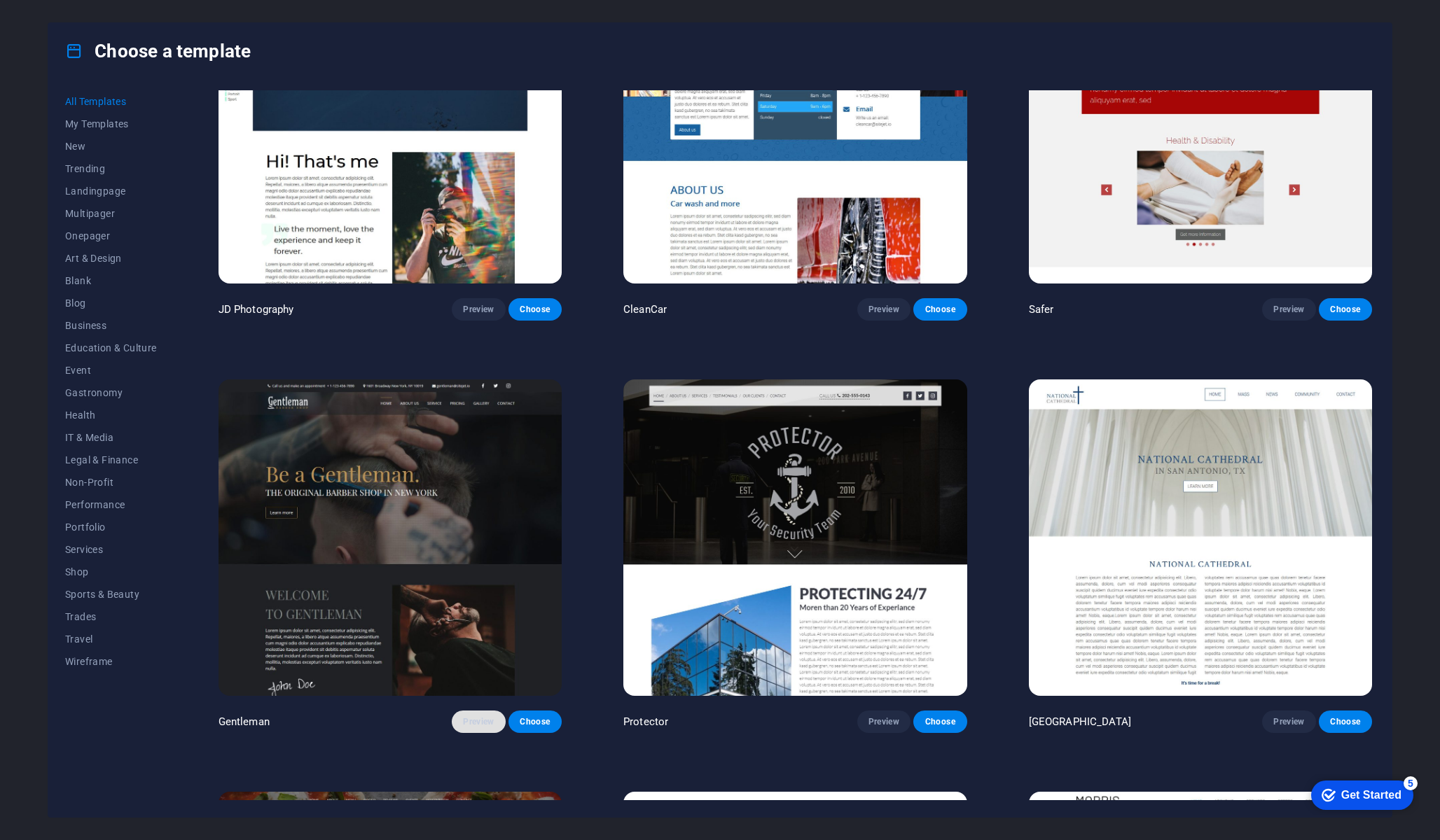
click at [490, 716] on span "Preview" at bounding box center [478, 722] width 31 height 11
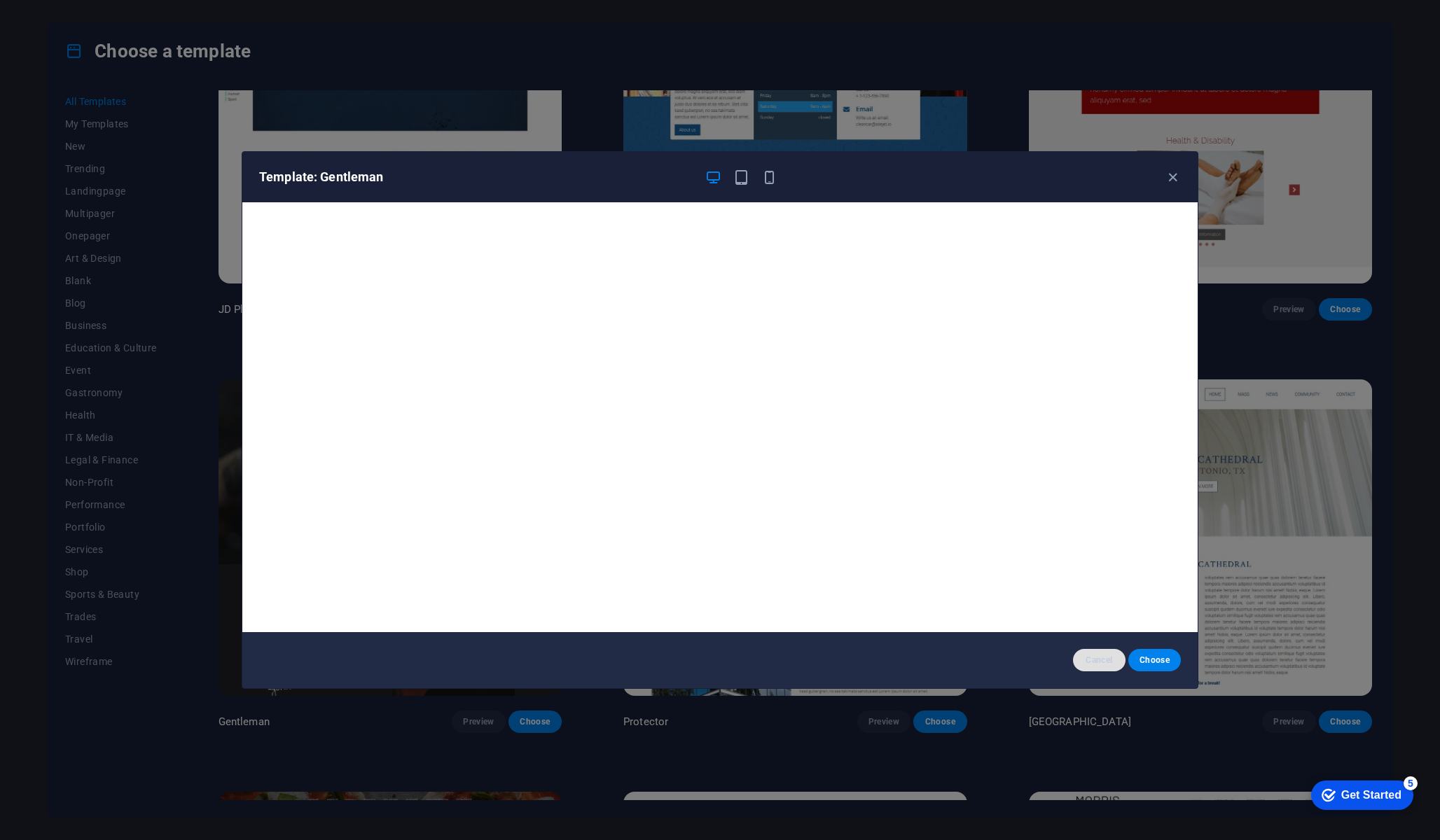
click at [720, 661] on span "Cancel" at bounding box center [1099, 660] width 30 height 11
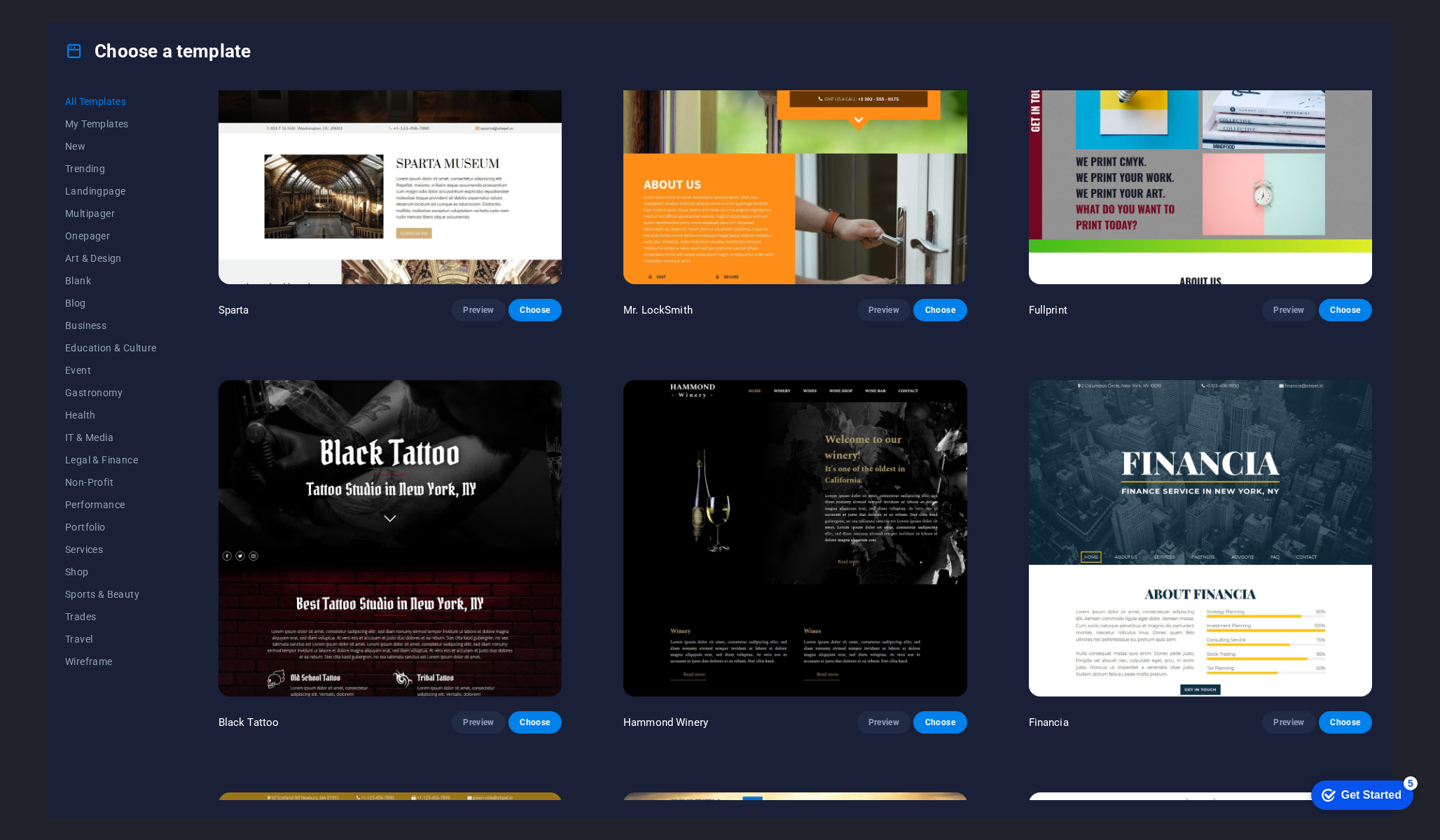
scroll to position [12527, 0]
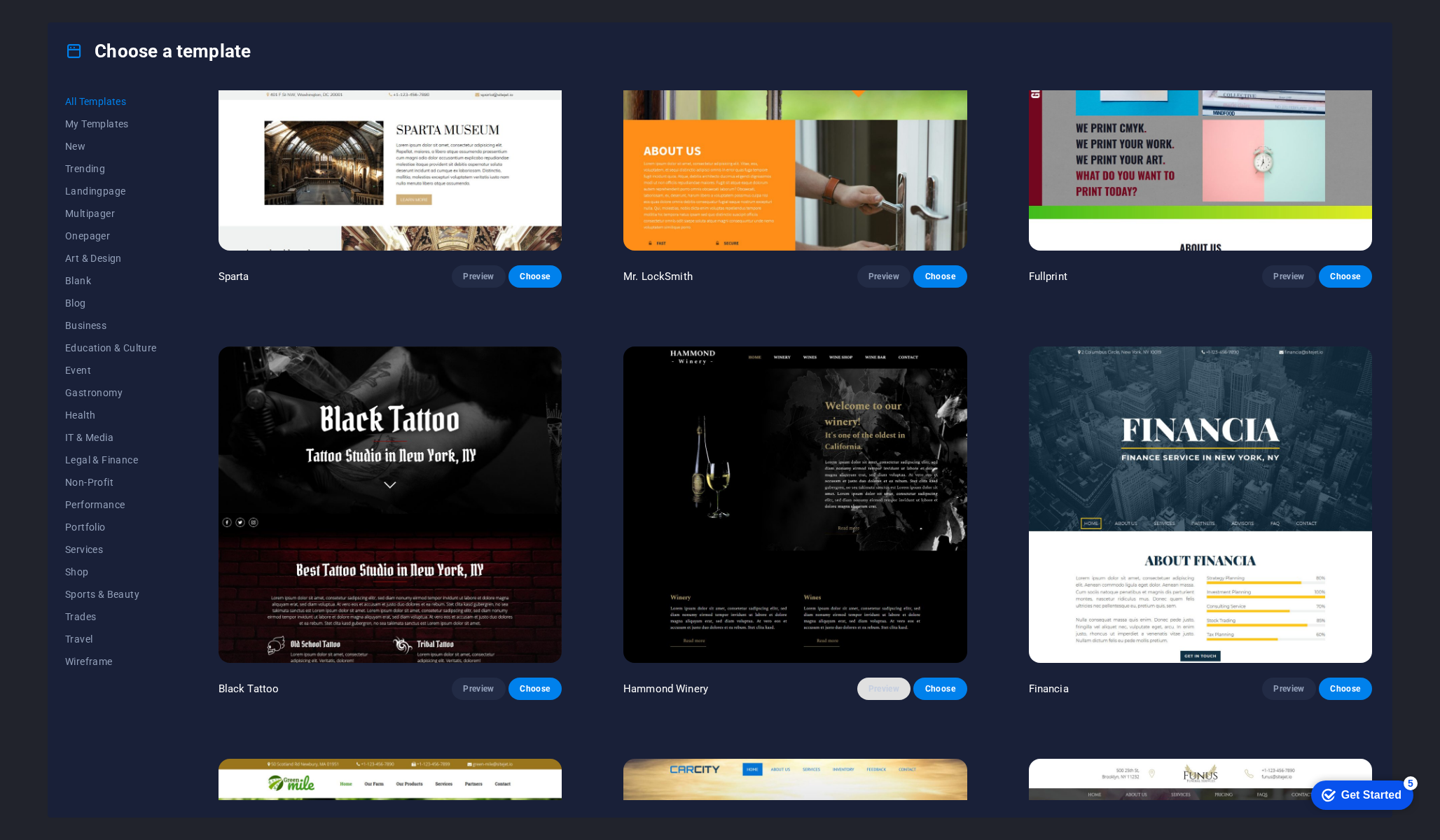
click at [720, 683] on span "Preview" at bounding box center [884, 688] width 31 height 11
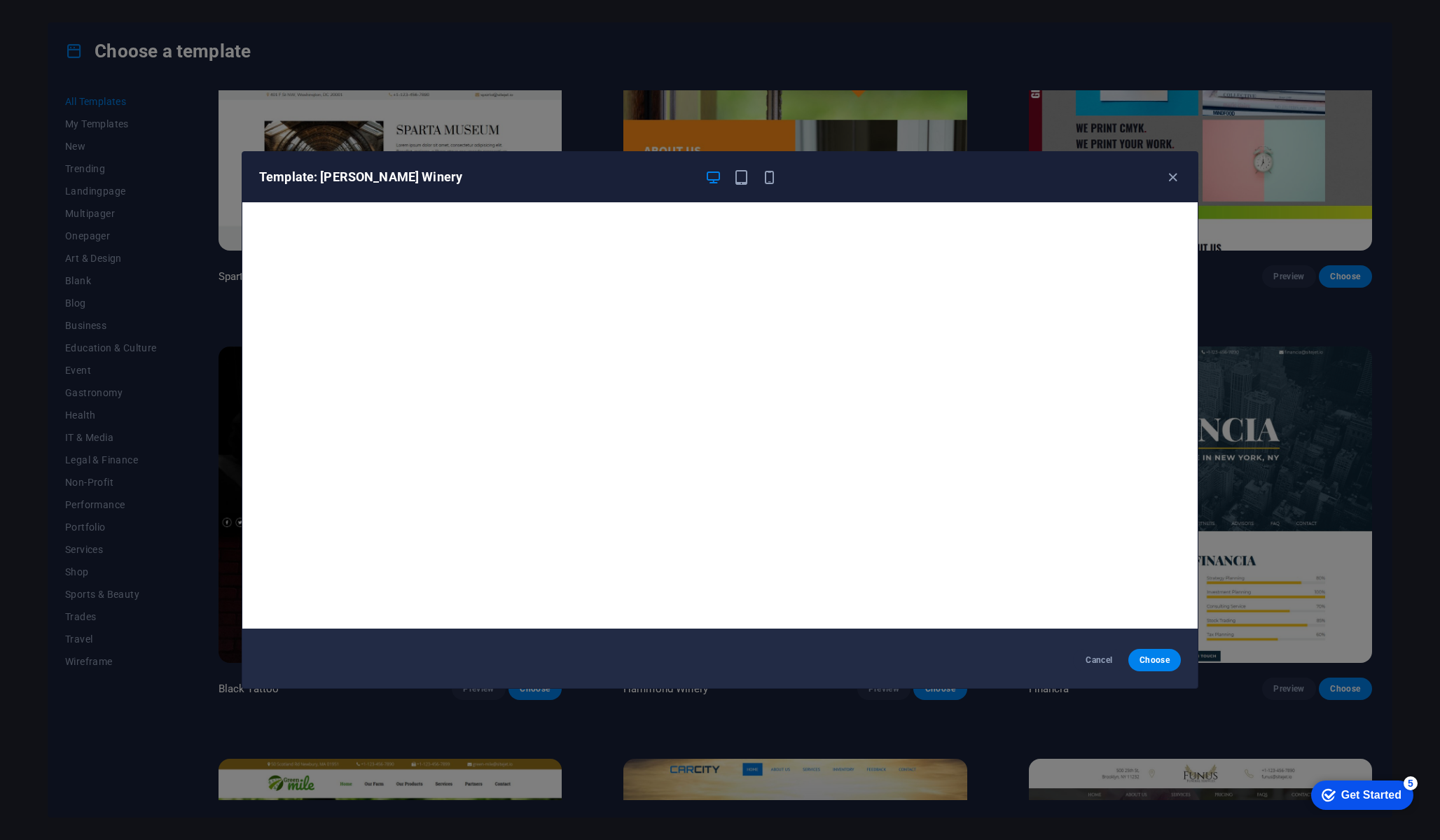
scroll to position [4, 0]
click at [720, 658] on span "Cancel" at bounding box center [1099, 660] width 30 height 11
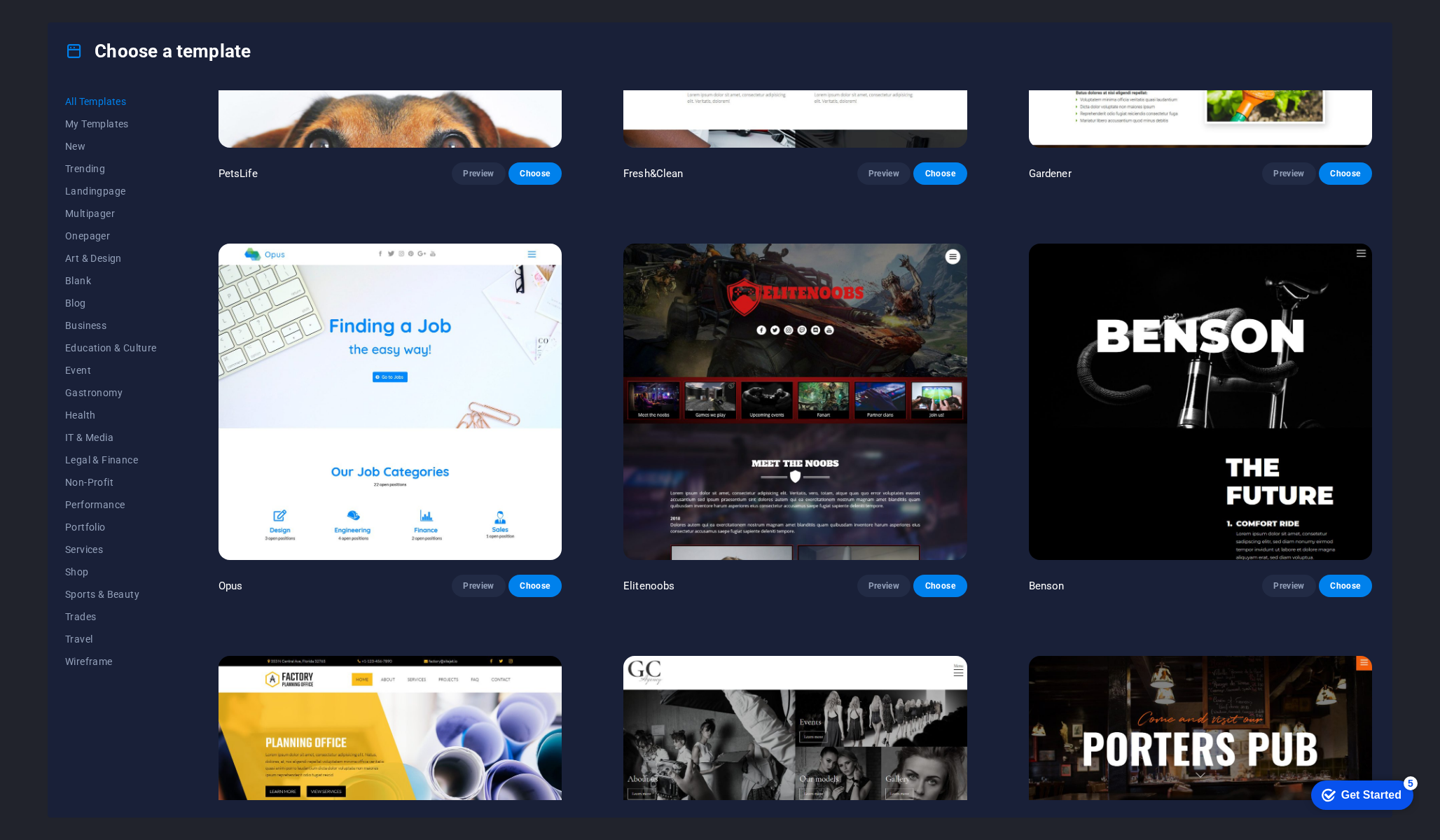
scroll to position [15511, 0]
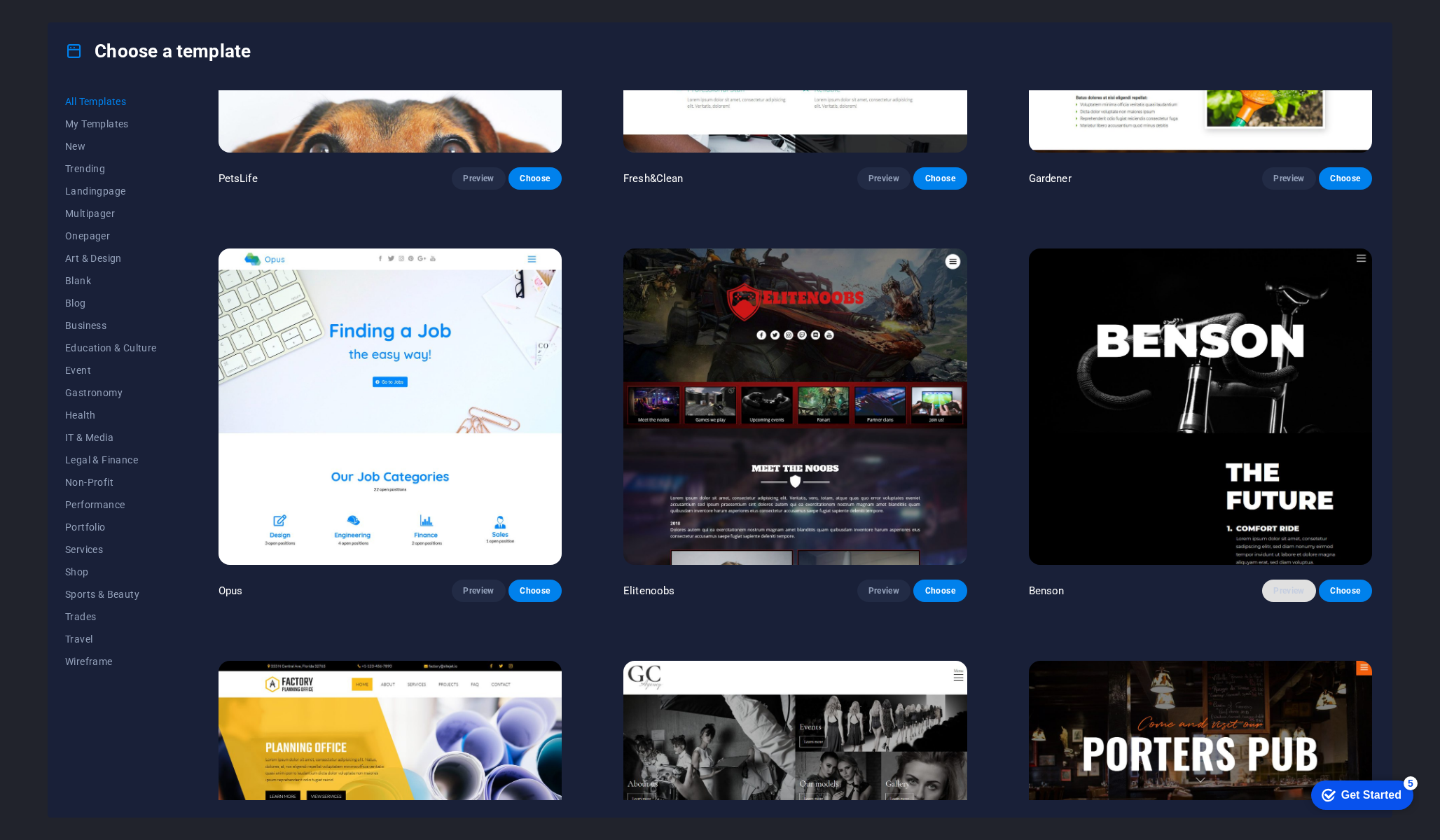
click at [720, 586] on span "Preview" at bounding box center [1289, 591] width 31 height 11
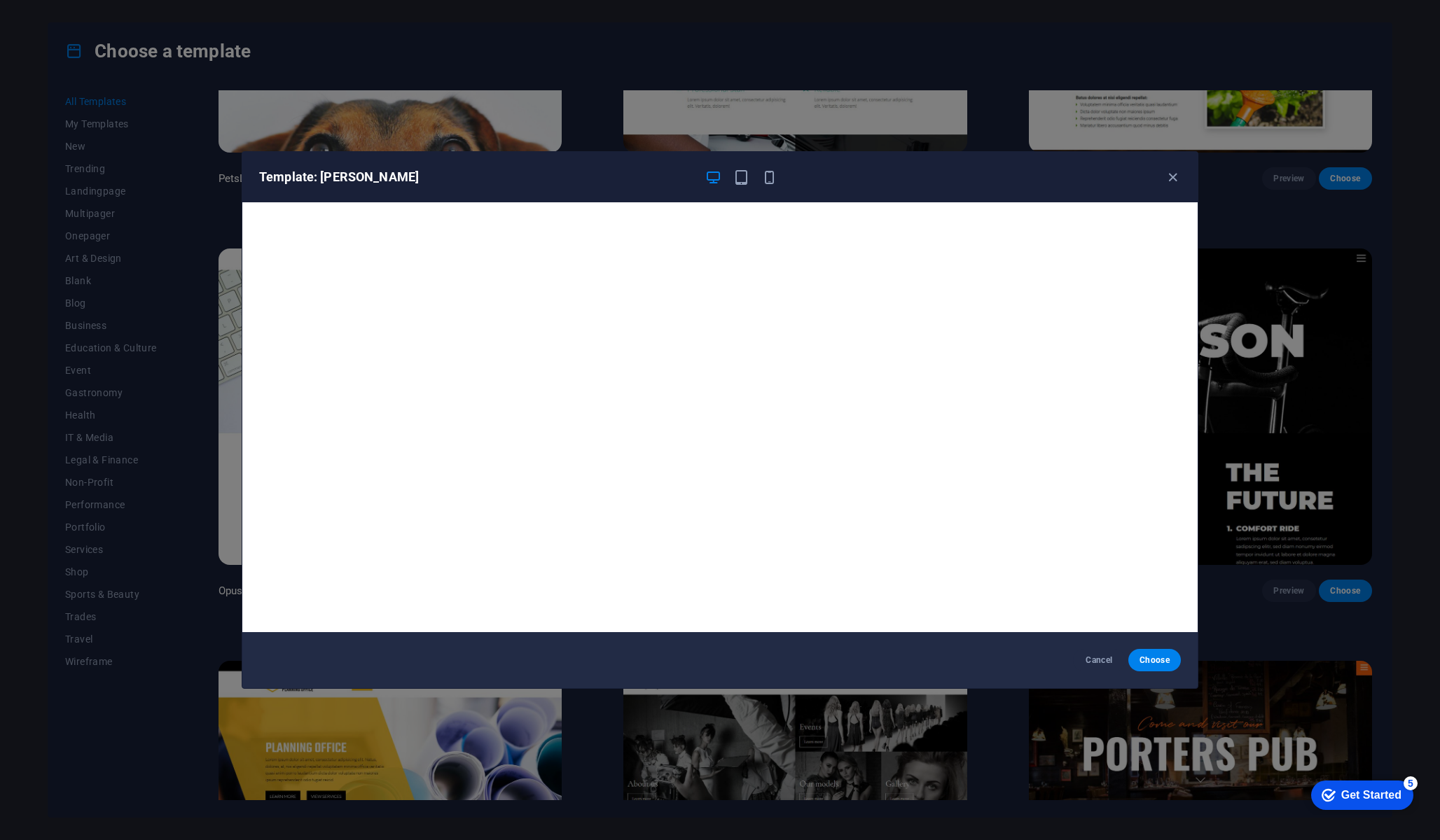
scroll to position [5, 0]
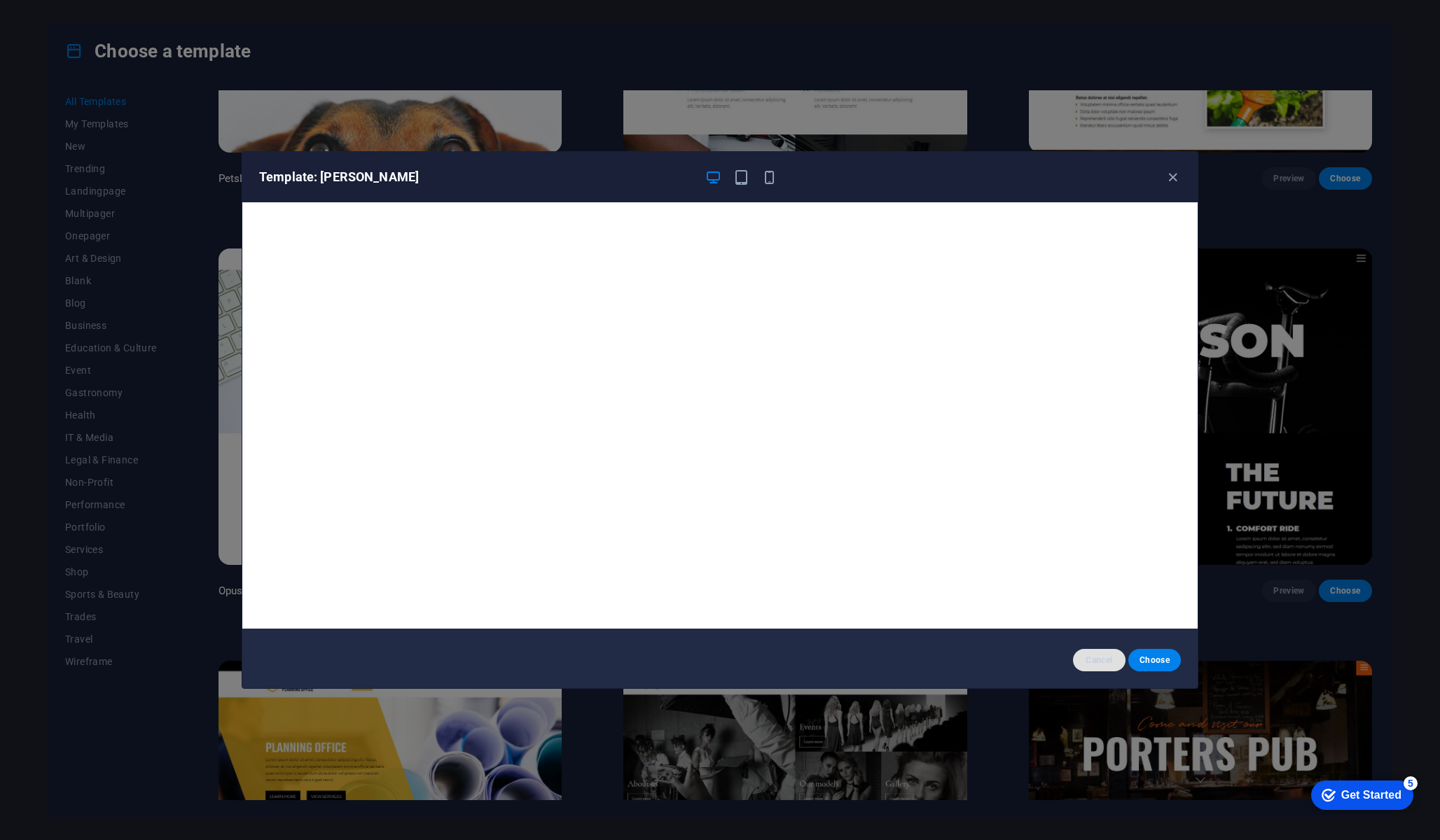
click at [720, 665] on span "Cancel" at bounding box center [1099, 660] width 30 height 11
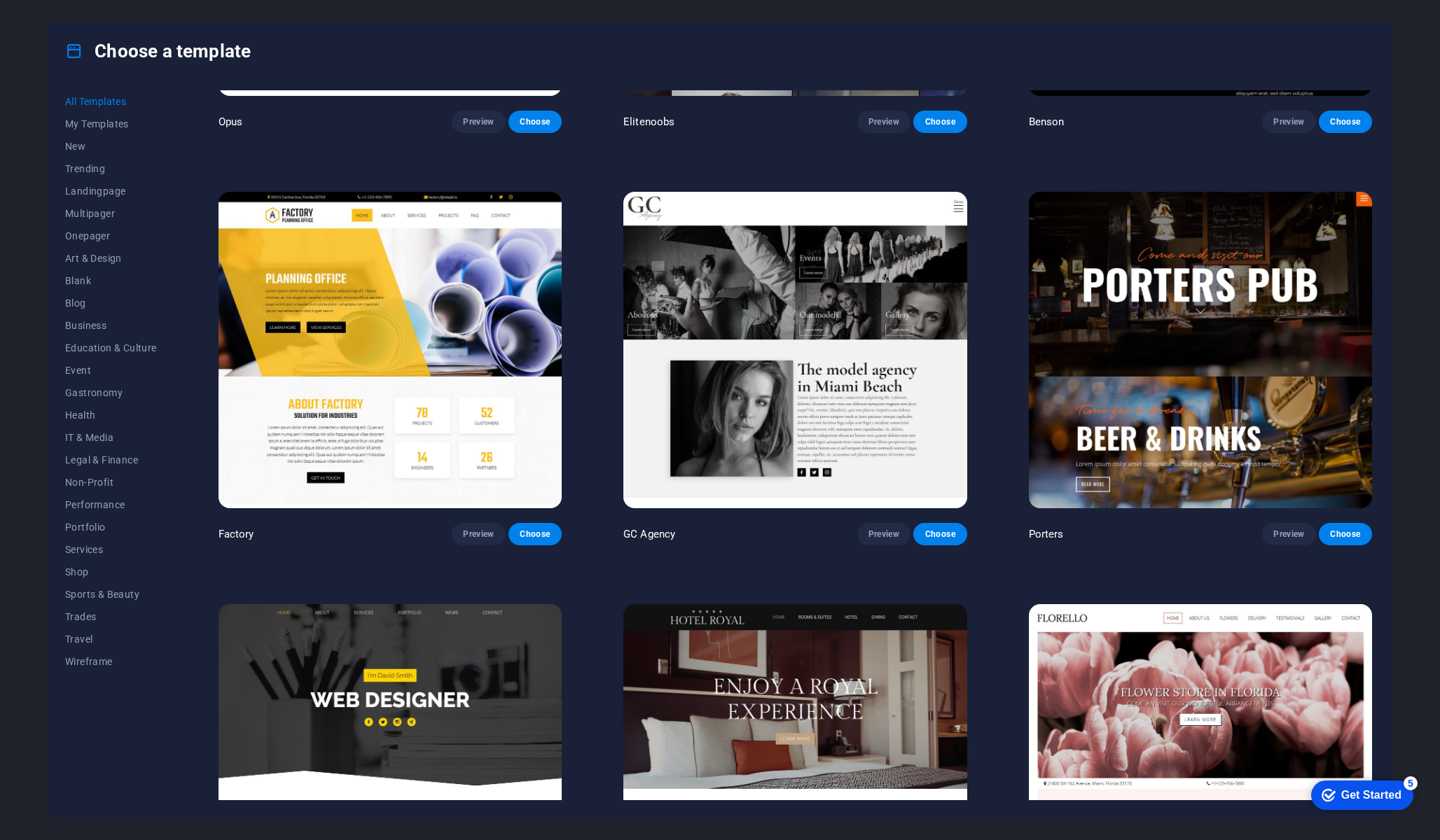
scroll to position [15940, 0]
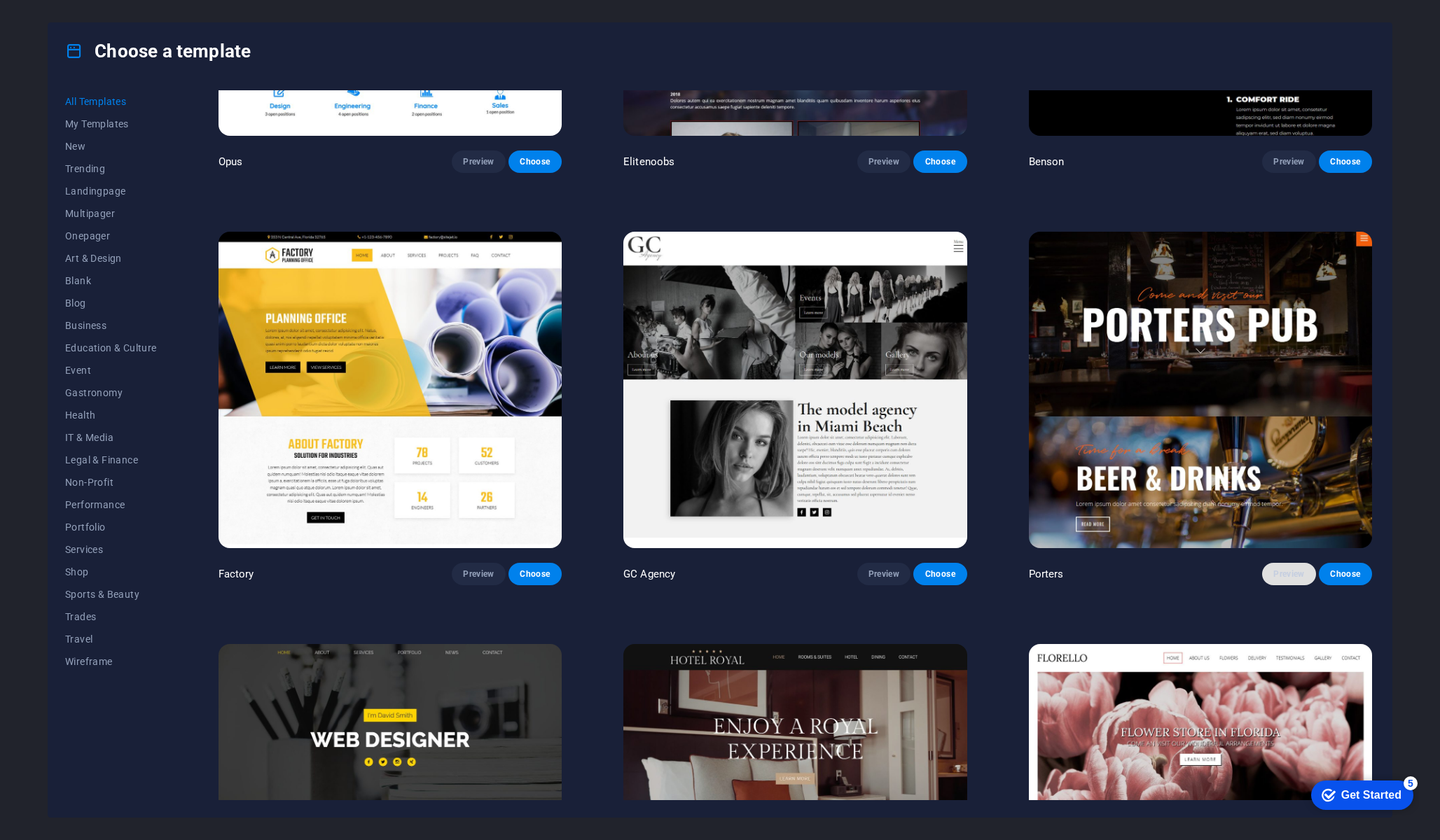
click at [720, 569] on span "Preview" at bounding box center [1289, 574] width 31 height 11
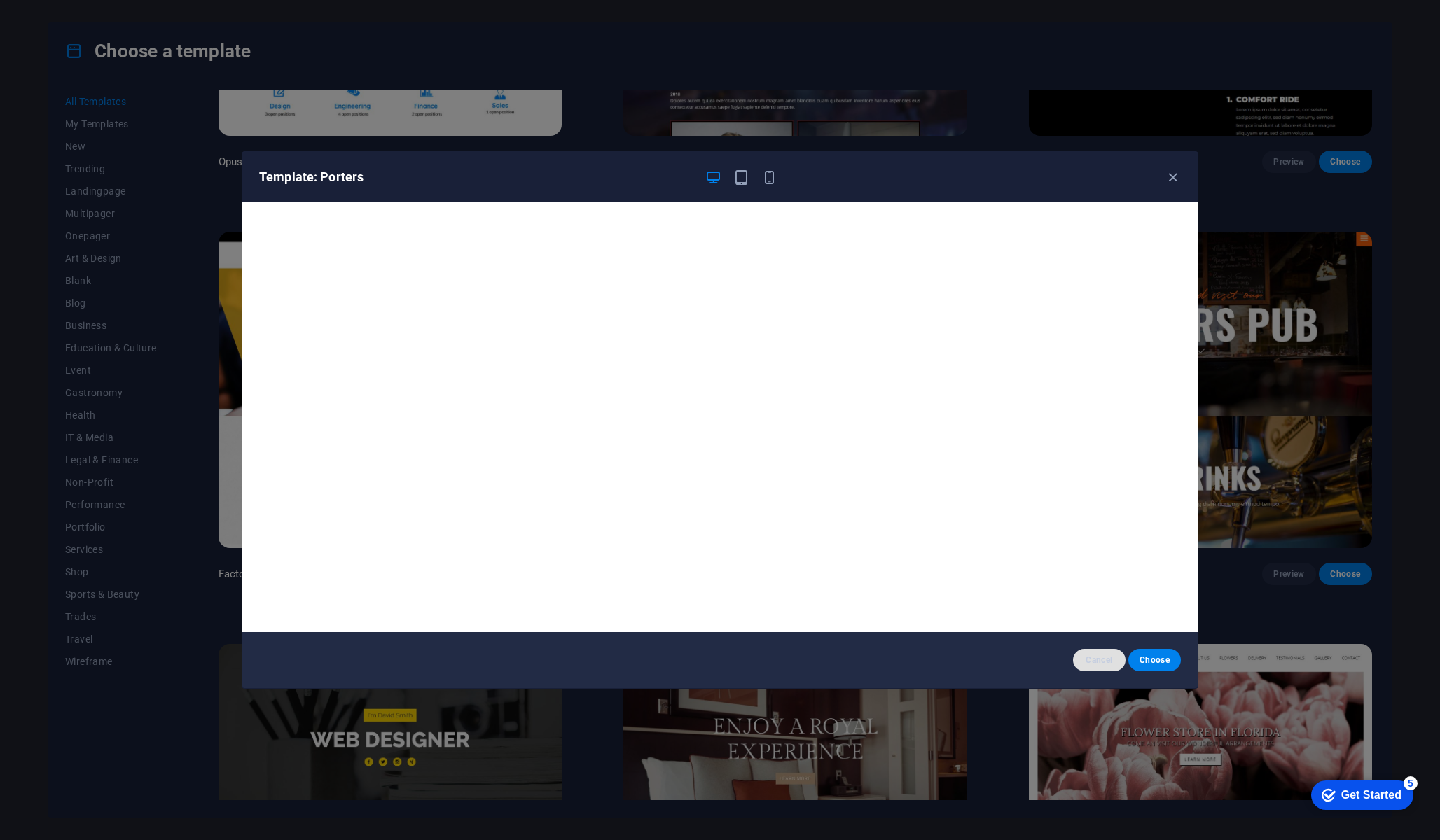
click at [720, 659] on span "Cancel" at bounding box center [1099, 660] width 30 height 11
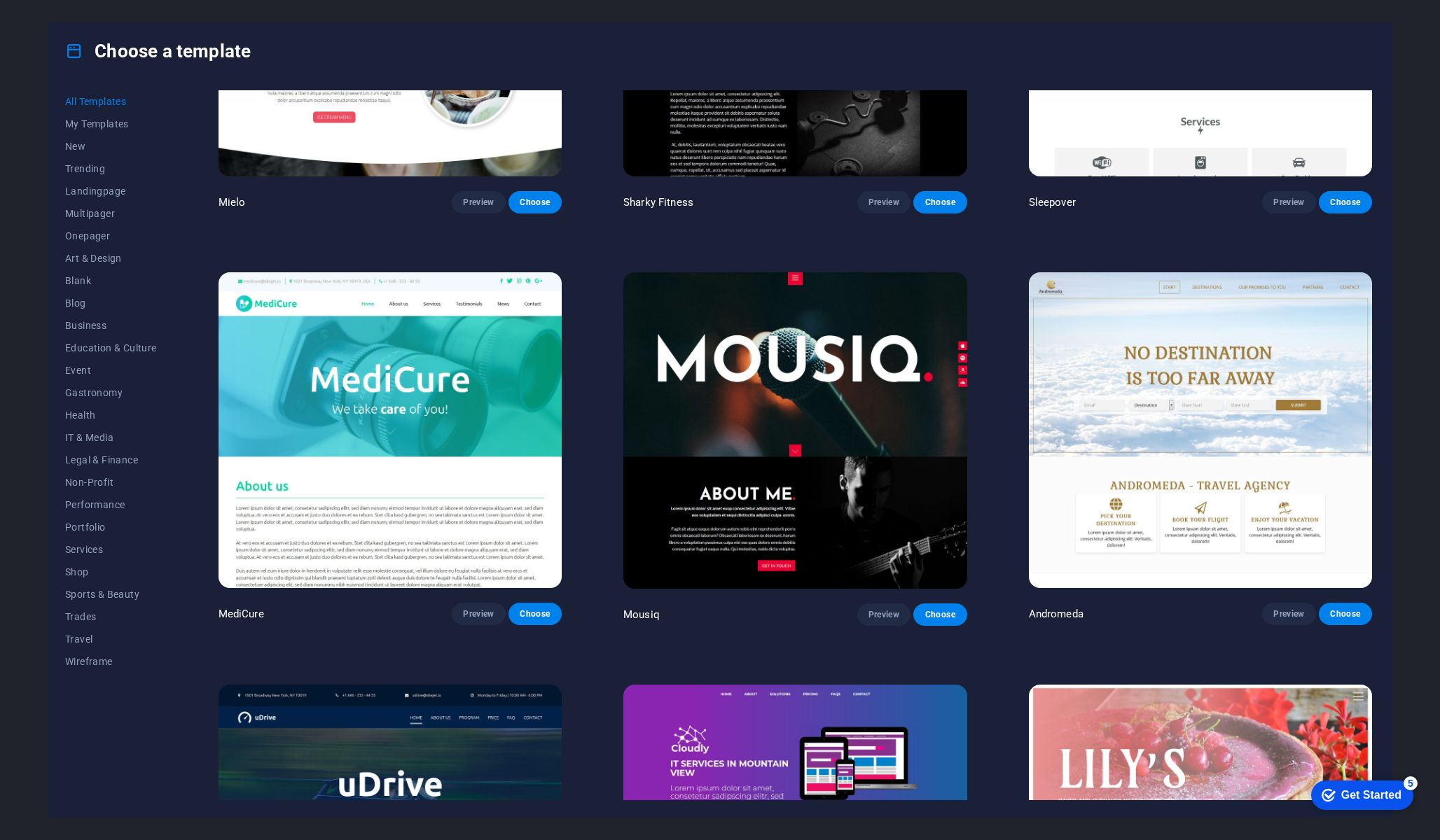
scroll to position [14241, 0]
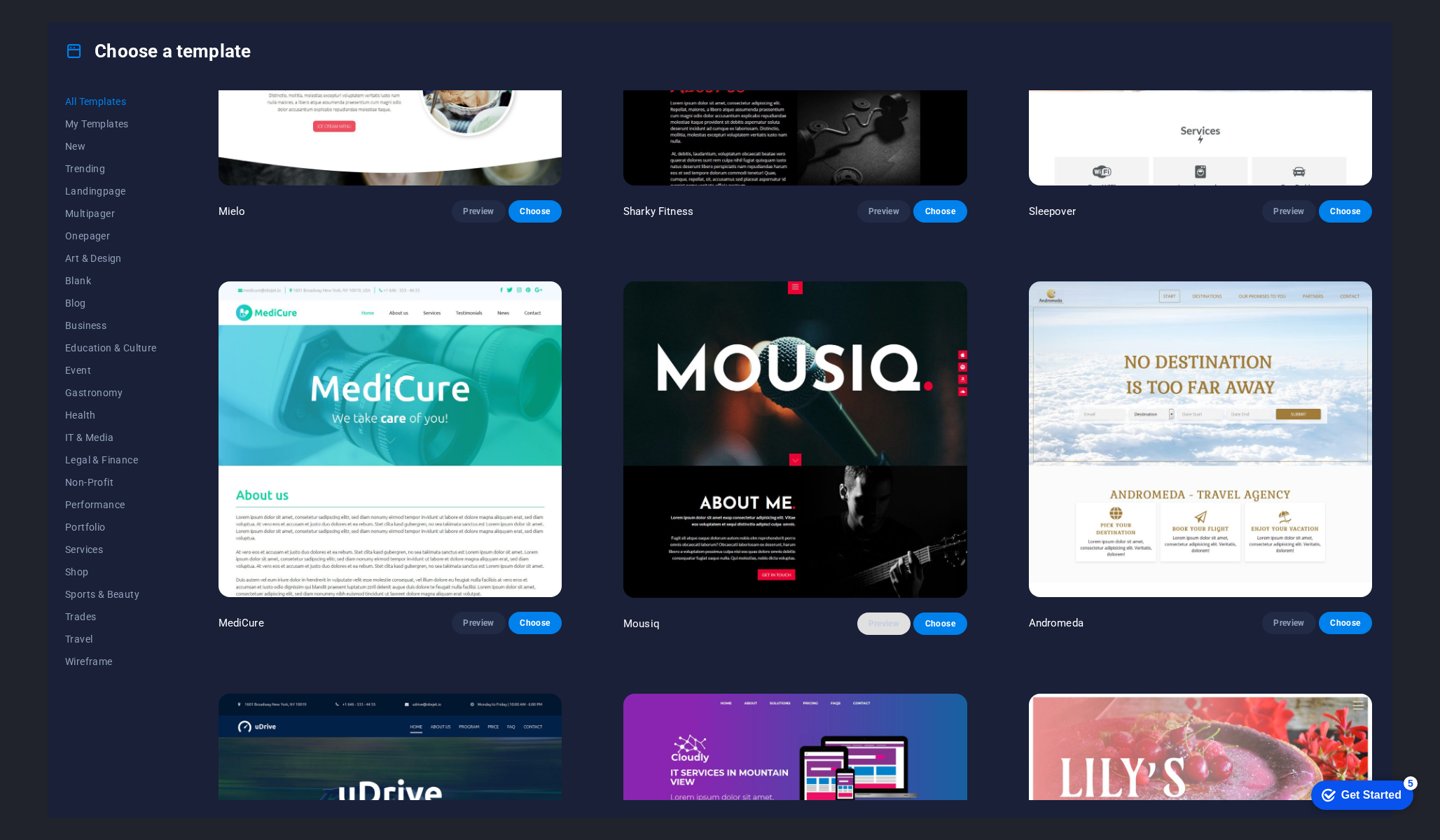
click at [720, 618] on span "Preview" at bounding box center [884, 623] width 31 height 11
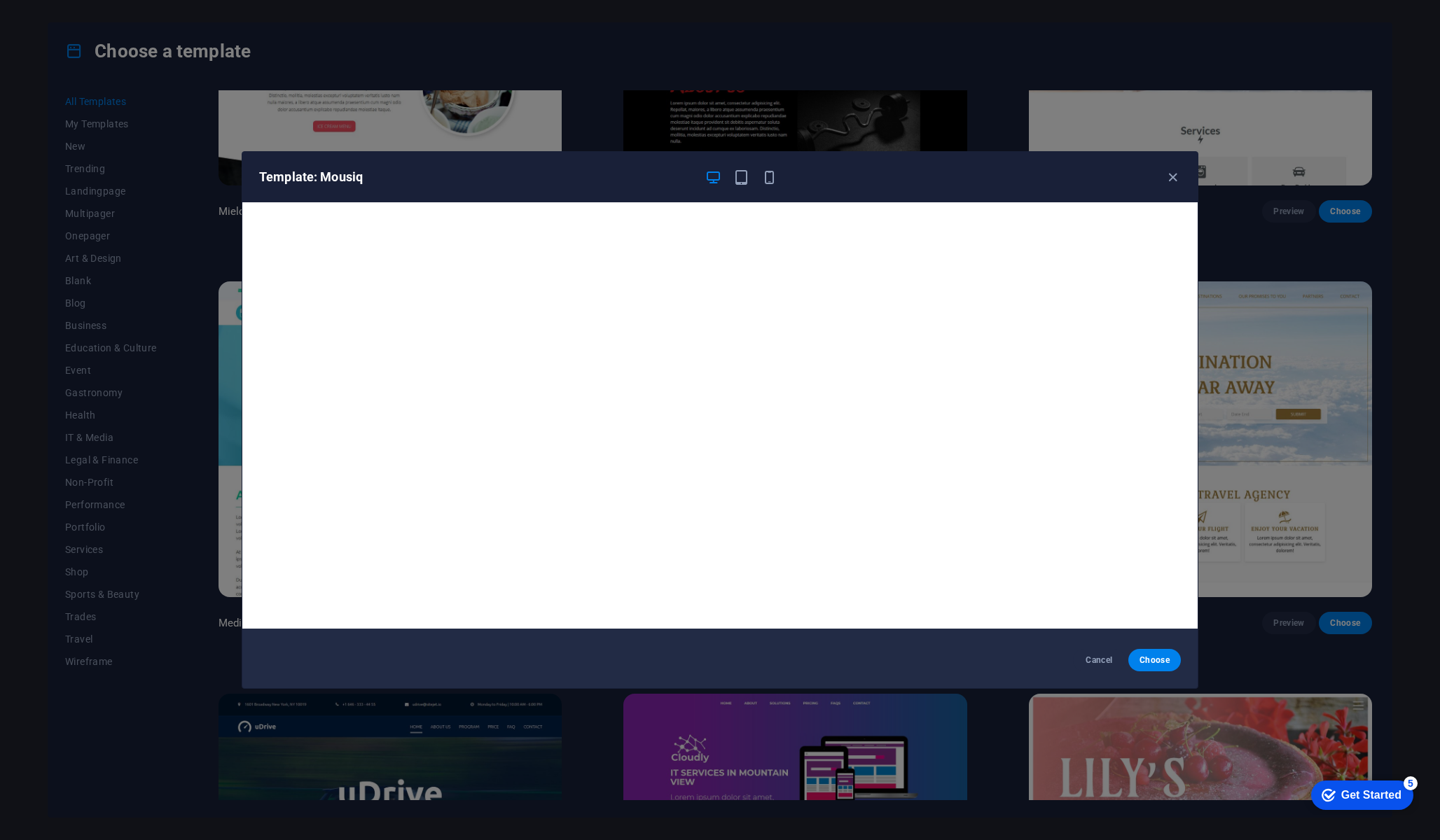
scroll to position [4, 0]
click at [720, 183] on icon "button" at bounding box center [741, 177] width 16 height 16
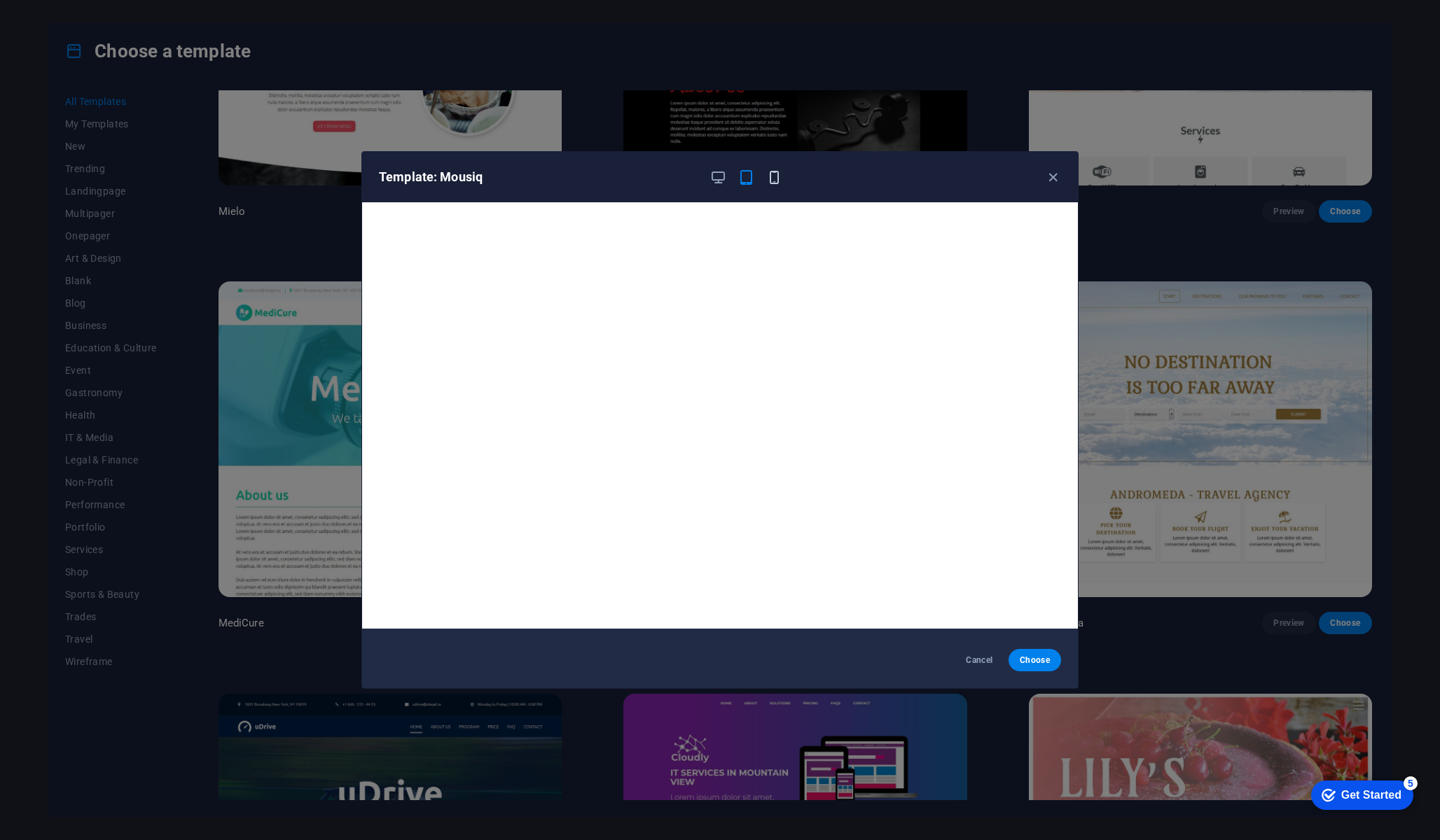
click at [720, 181] on icon "button" at bounding box center [774, 177] width 16 height 16
